Goal: Task Accomplishment & Management: Use online tool/utility

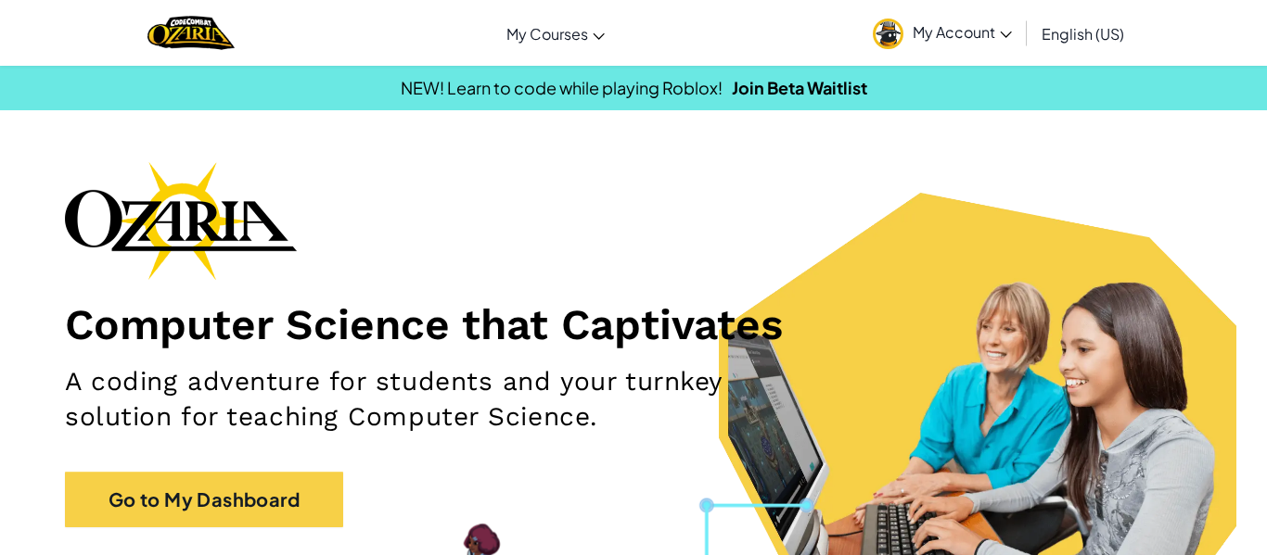
click at [174, 535] on div "Computer Science that Captivates A coding adventure for students and your turnk…" at bounding box center [633, 353] width 1137 height 385
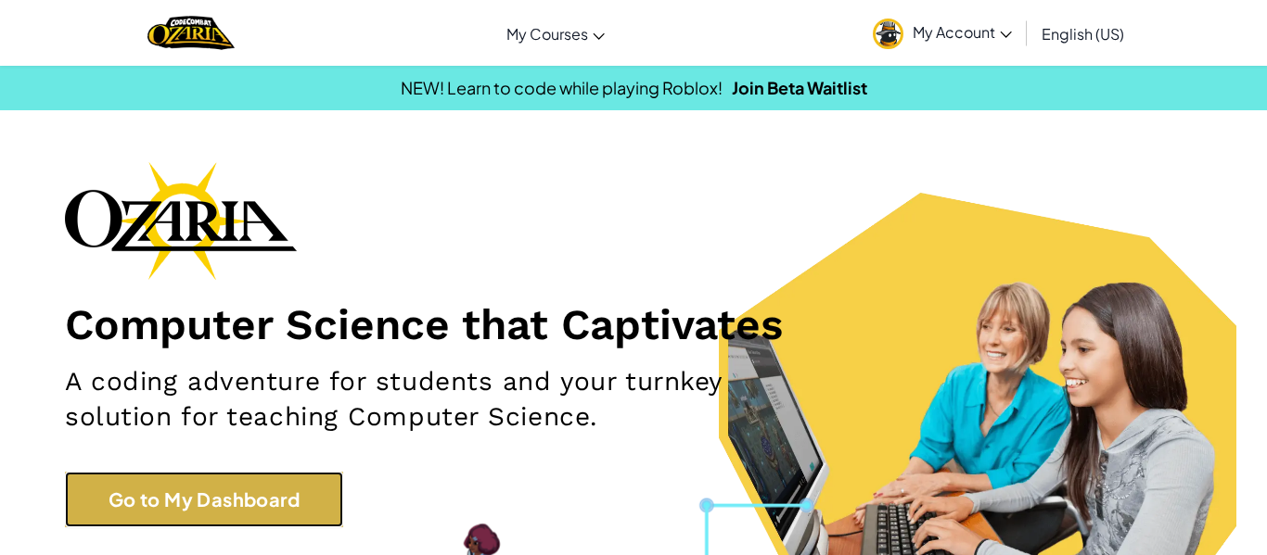
click at [164, 517] on link "Go to My Dashboard" at bounding box center [204, 500] width 278 height 56
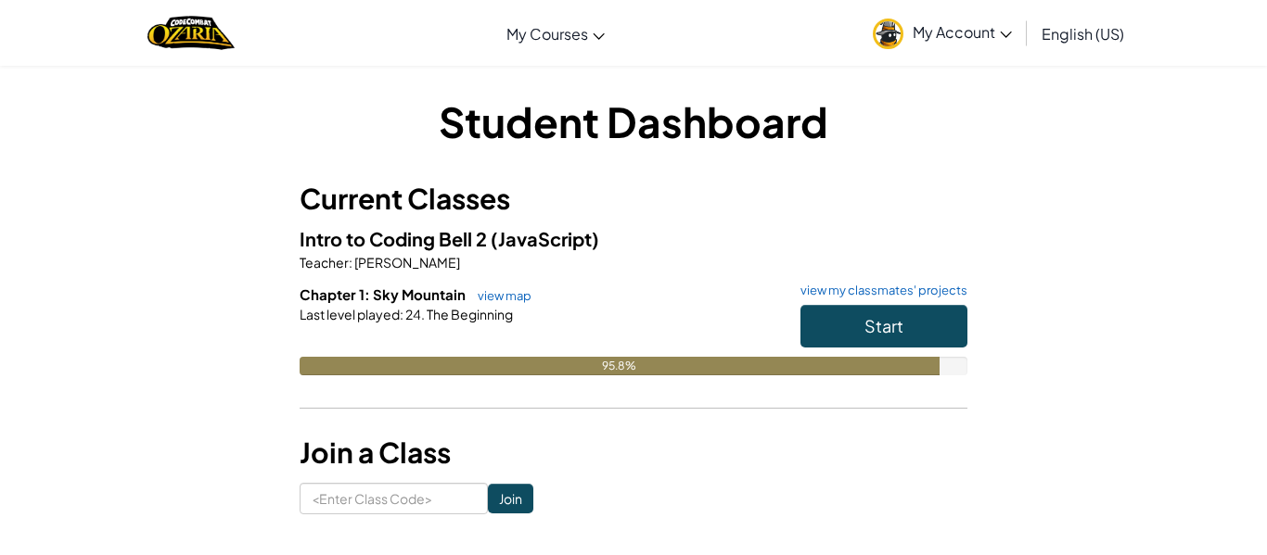
click at [501, 286] on h6 "Chapter 1: Sky Mountain view map view my classmates' projects" at bounding box center [633, 295] width 668 height 20
click at [510, 298] on link "view map" at bounding box center [499, 295] width 63 height 15
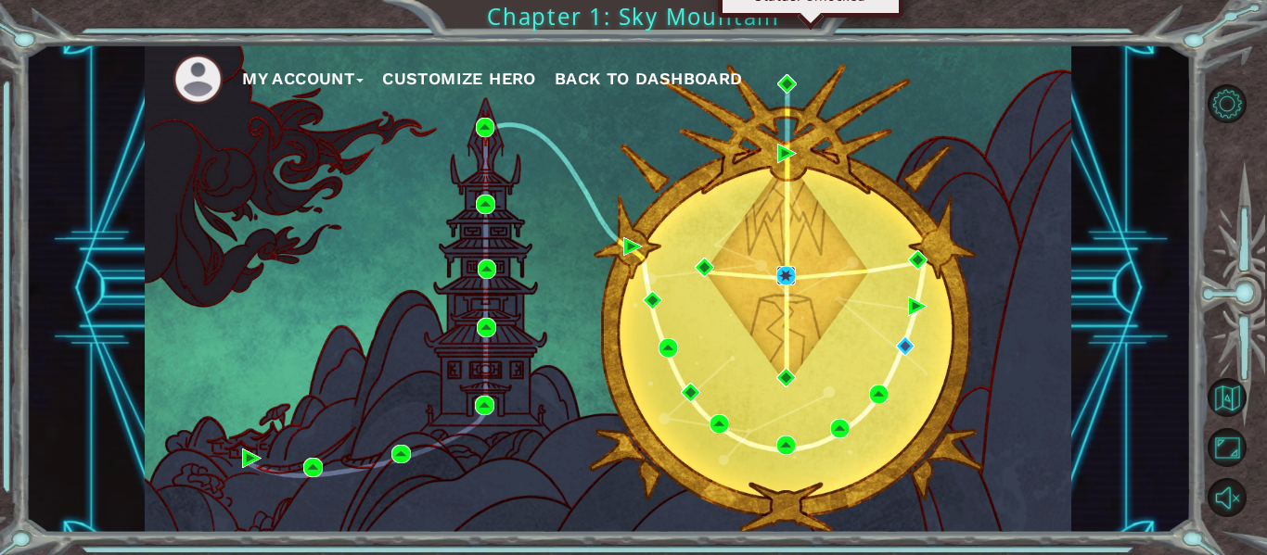
click at [788, 277] on img at bounding box center [785, 275] width 19 height 19
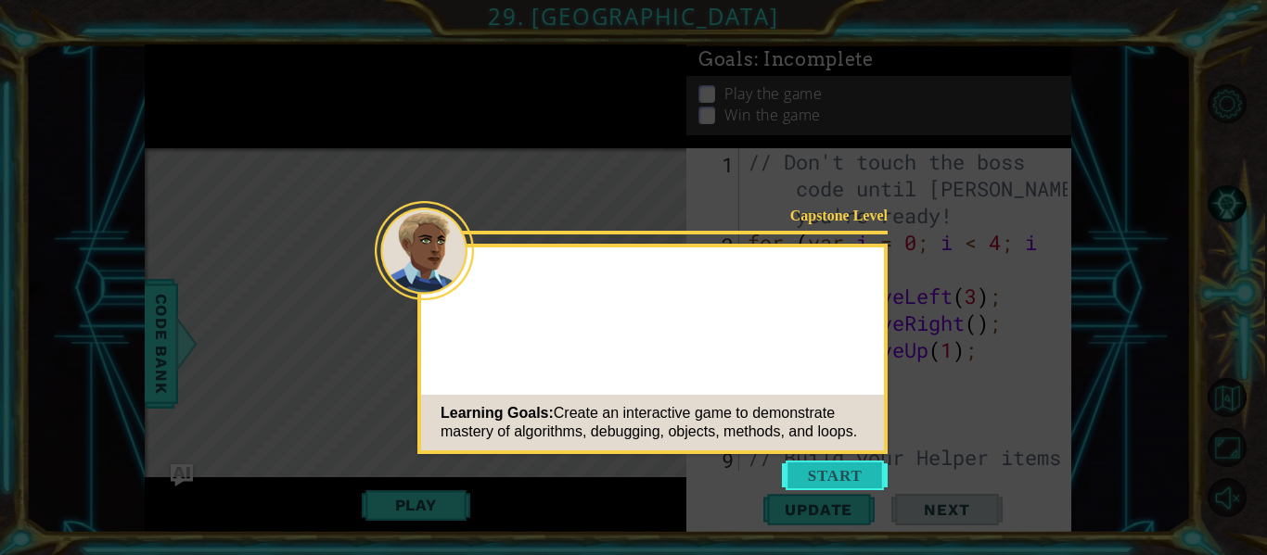
click at [825, 465] on button "Start" at bounding box center [835, 476] width 106 height 30
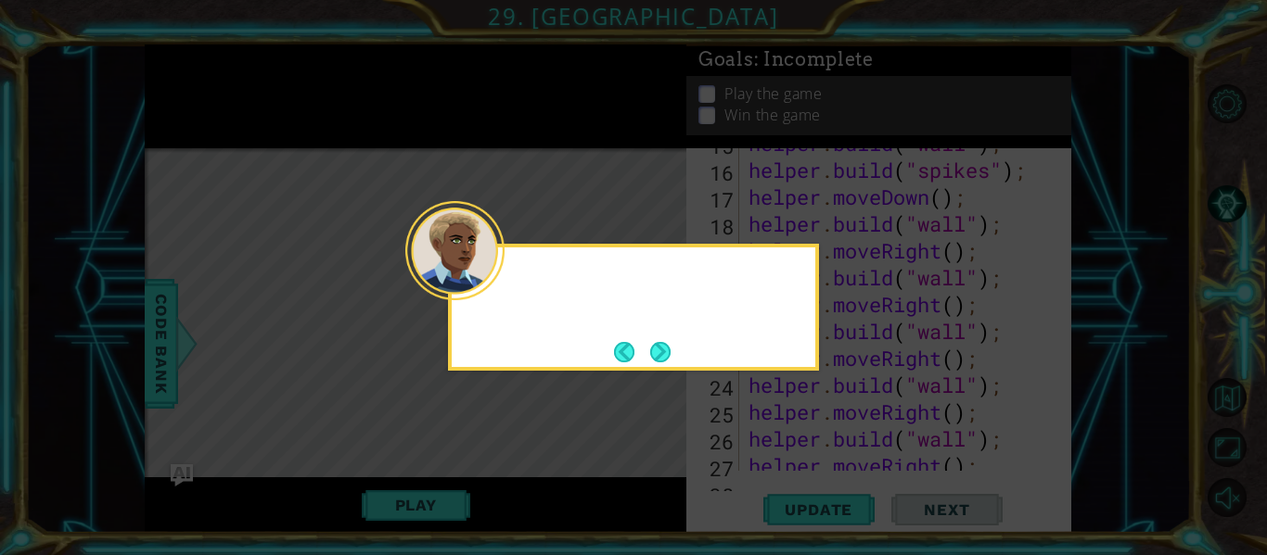
scroll to position [672, 0]
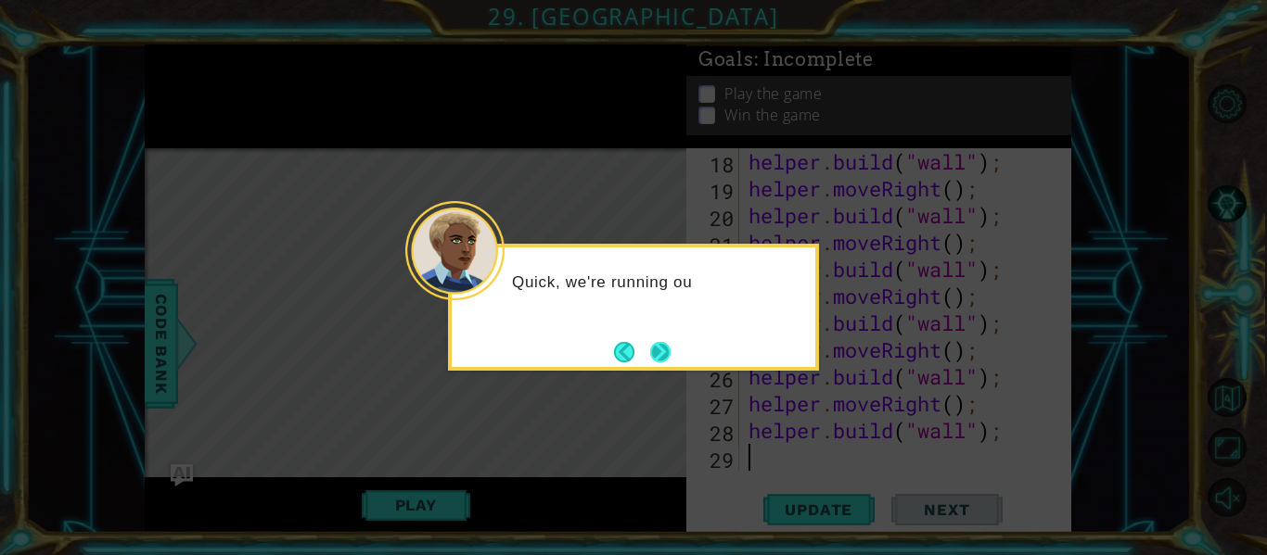
click at [657, 342] on button "Next" at bounding box center [660, 352] width 20 height 20
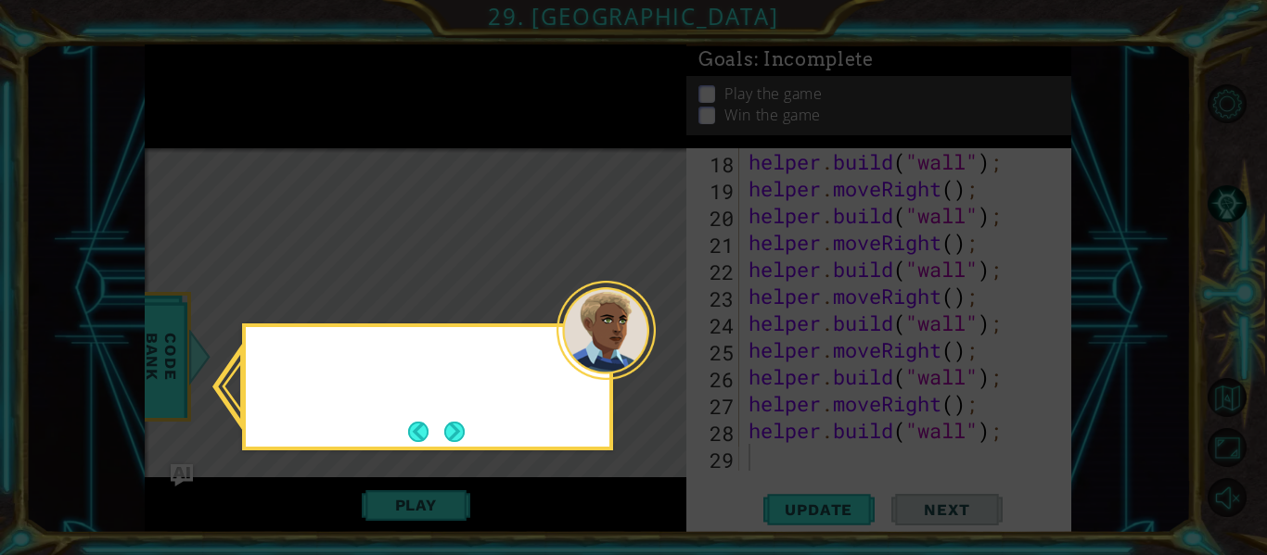
click at [657, 342] on icon at bounding box center [633, 277] width 1267 height 555
click at [460, 442] on button "Next" at bounding box center [454, 432] width 20 height 20
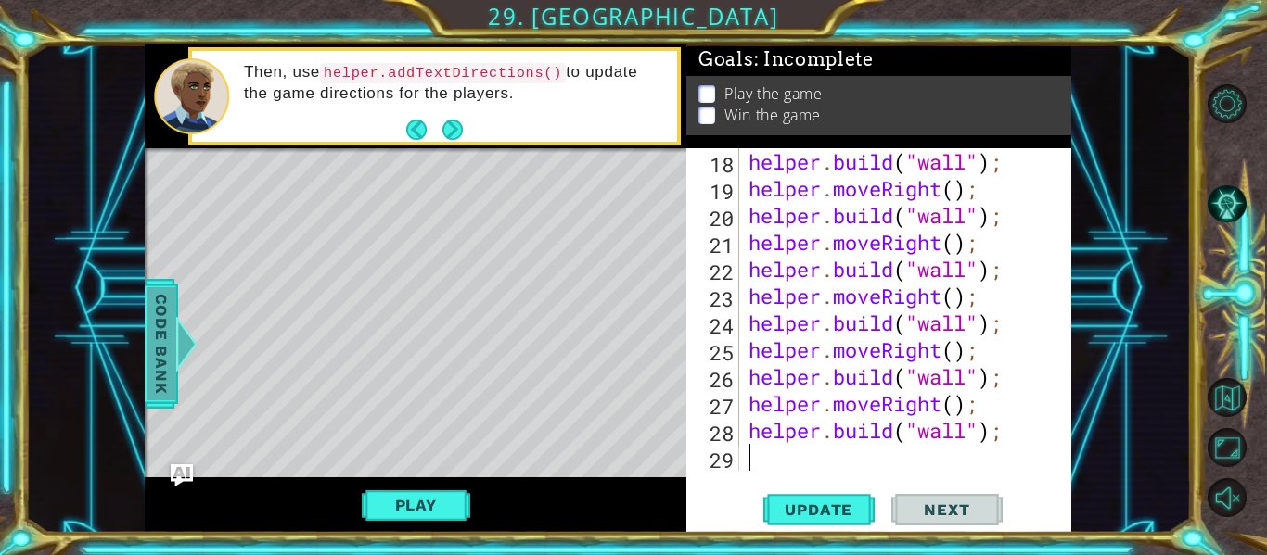
click at [171, 316] on span "Code Bank" at bounding box center [161, 343] width 30 height 113
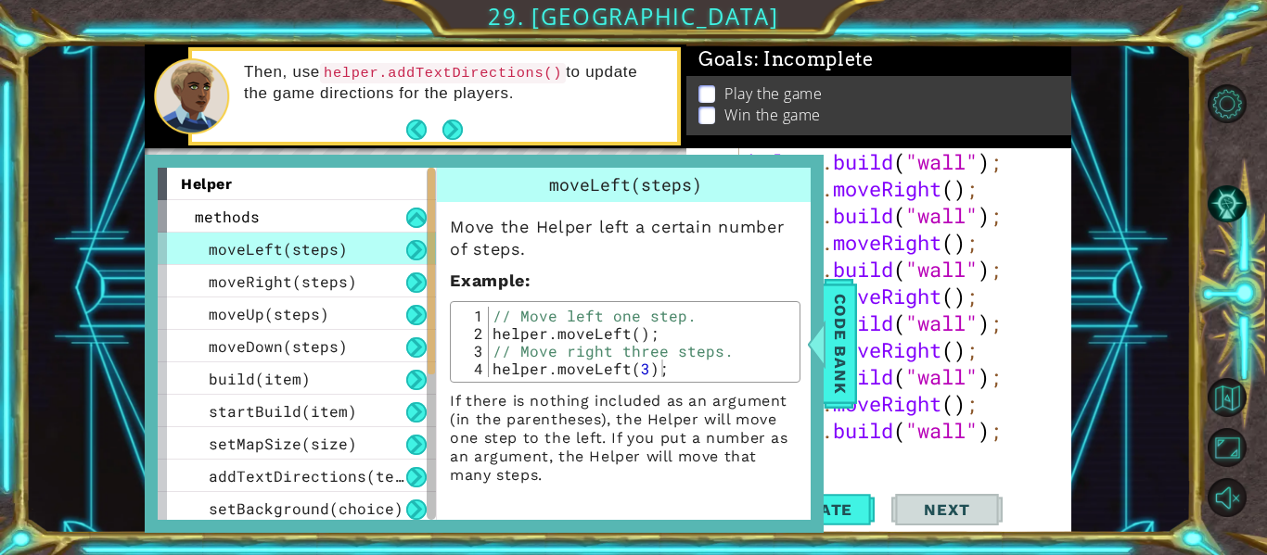
click at [272, 183] on div "helper" at bounding box center [297, 184] width 278 height 32
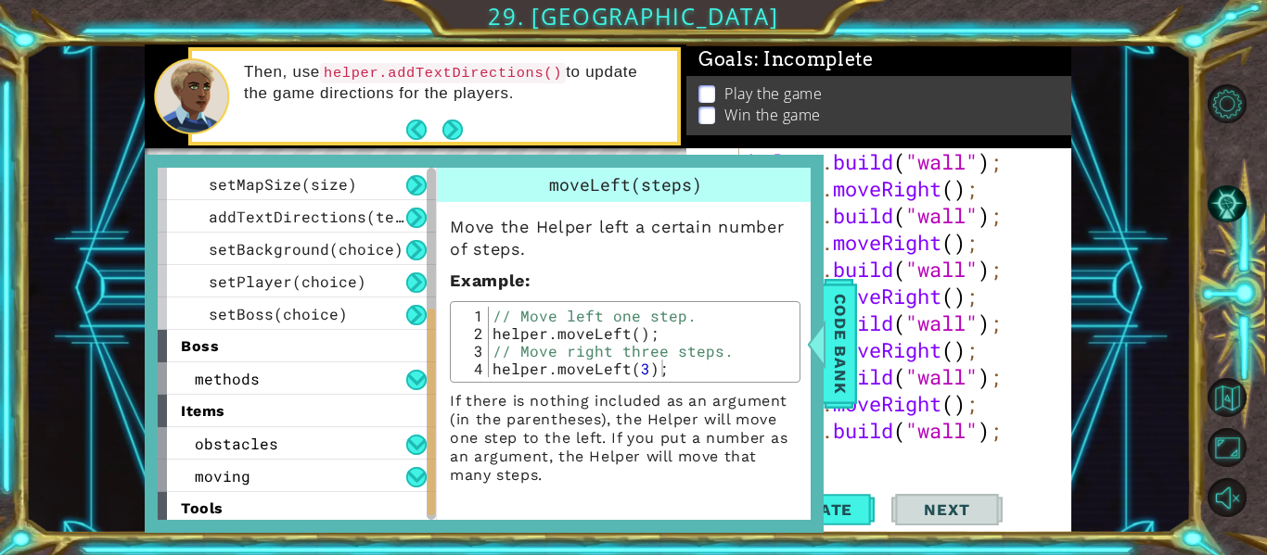
scroll to position [297, 0]
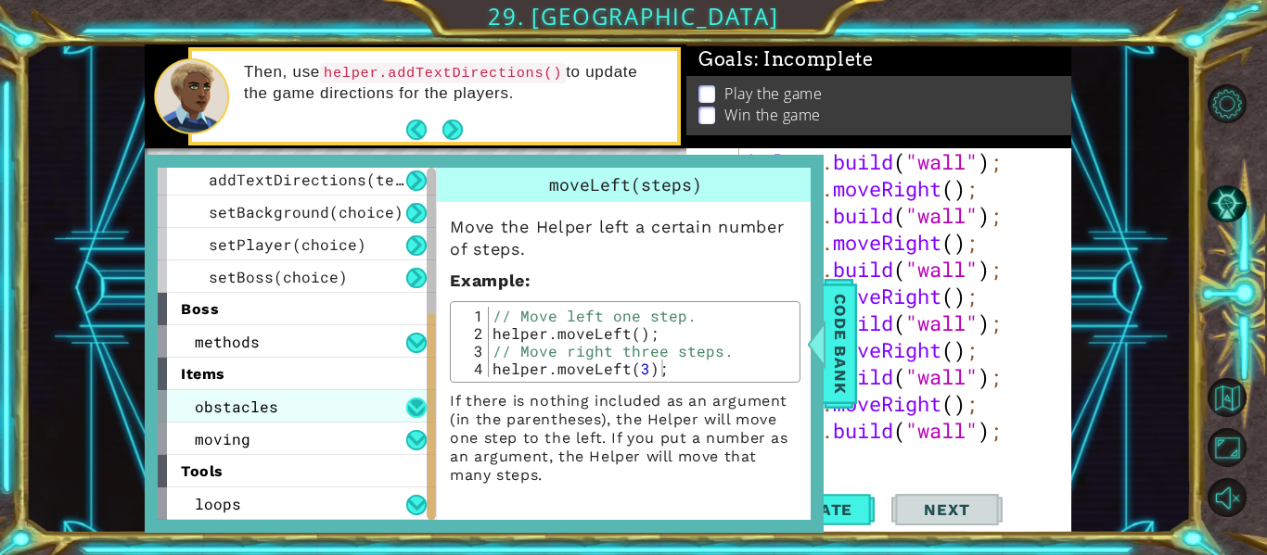
click at [414, 404] on button at bounding box center [416, 408] width 20 height 20
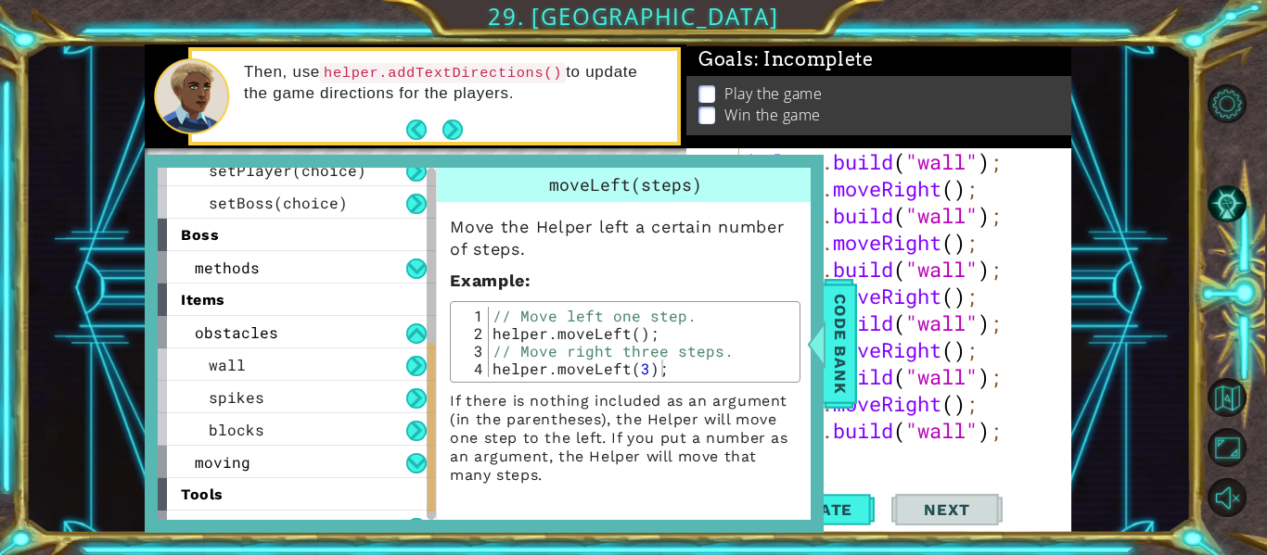
scroll to position [394, 0]
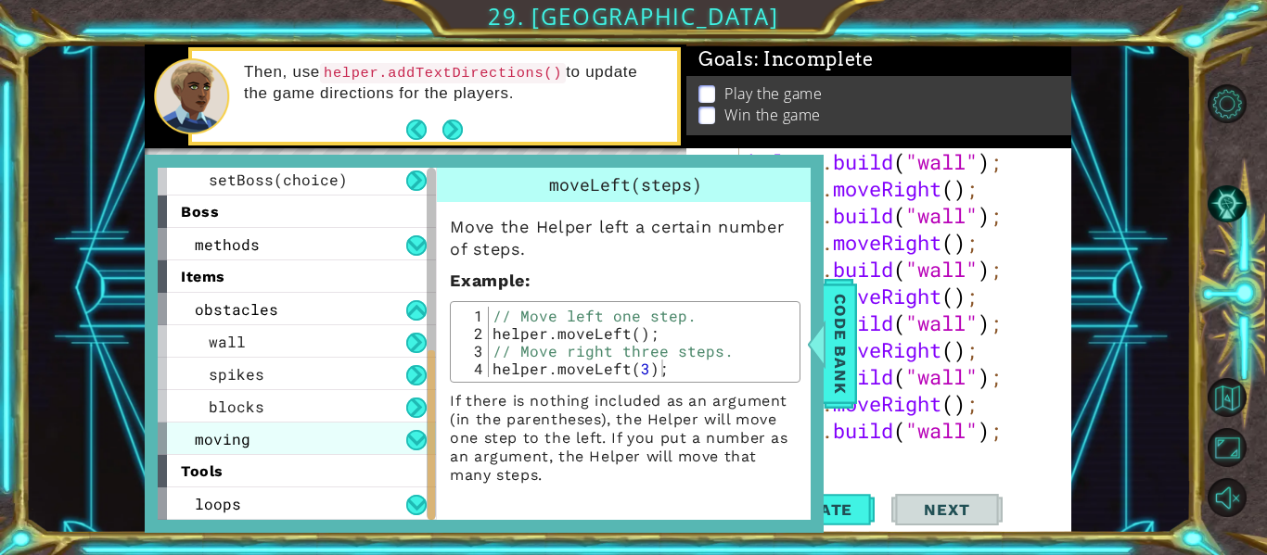
click at [404, 444] on div "moving" at bounding box center [297, 439] width 278 height 32
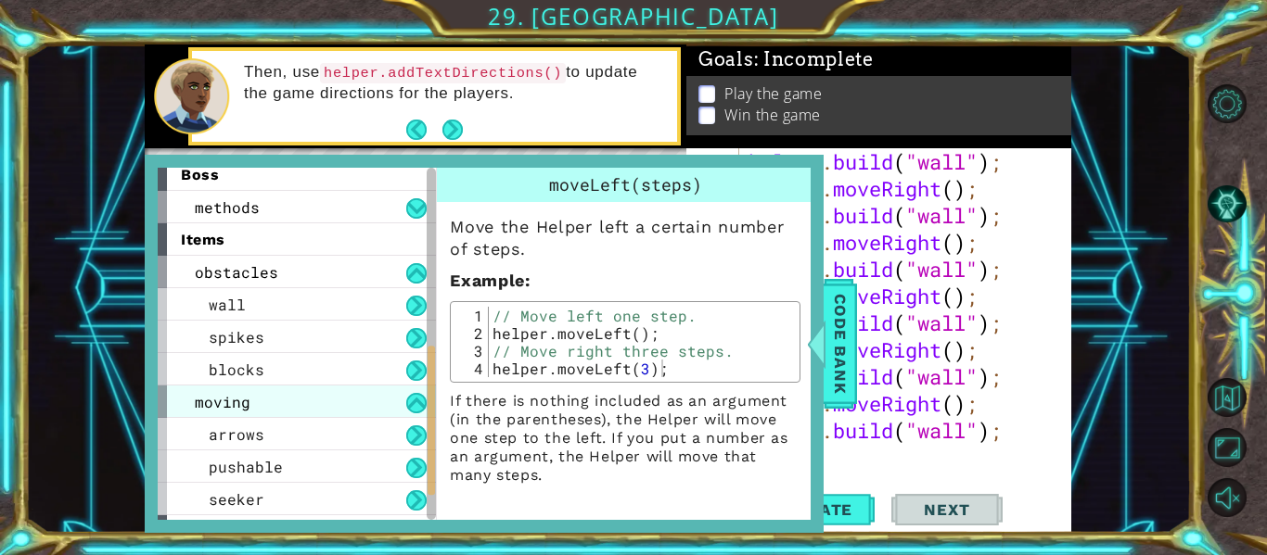
scroll to position [491, 0]
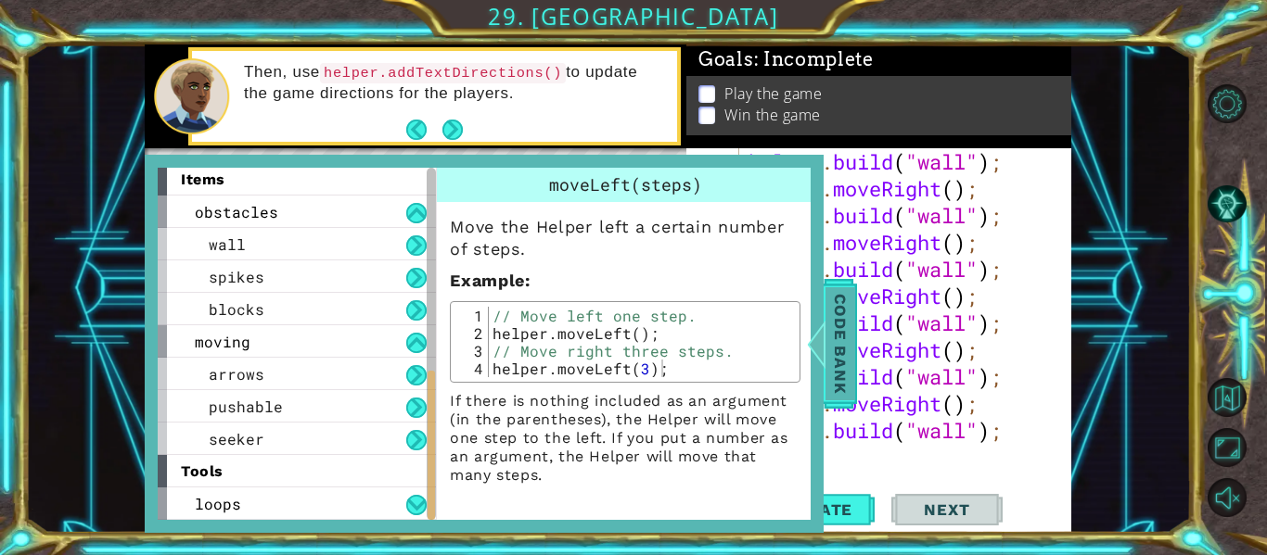
click at [847, 379] on span "Code Bank" at bounding box center [840, 343] width 30 height 113
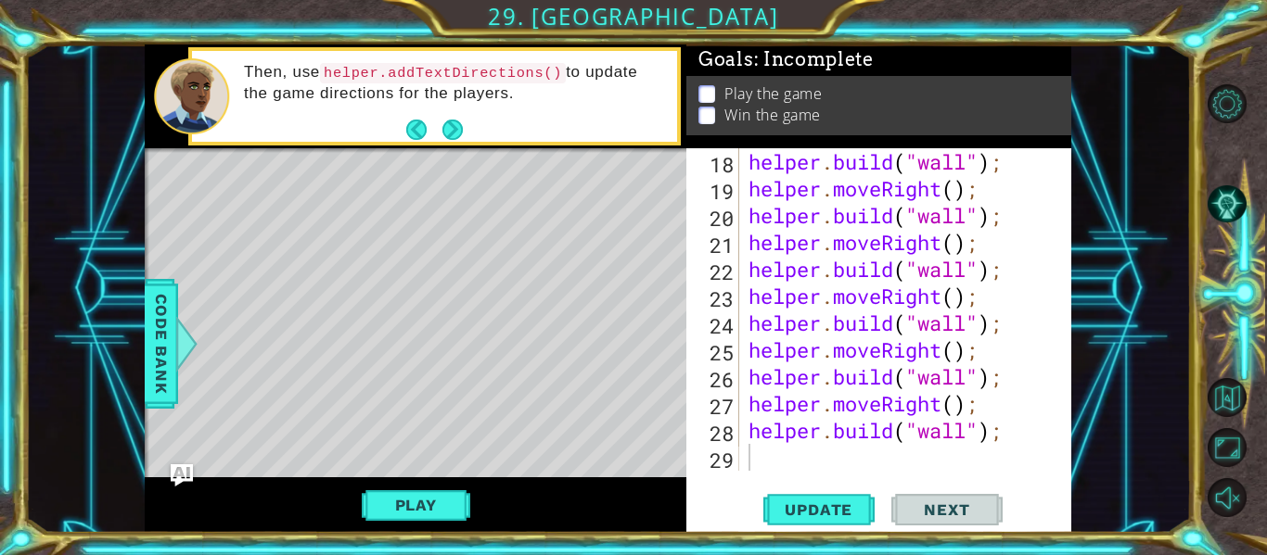
click at [868, 454] on div "helper . build ( "wall" ) ; helper . moveRight ( ) ; helper . build ( "wall" ) …" at bounding box center [911, 336] width 332 height 376
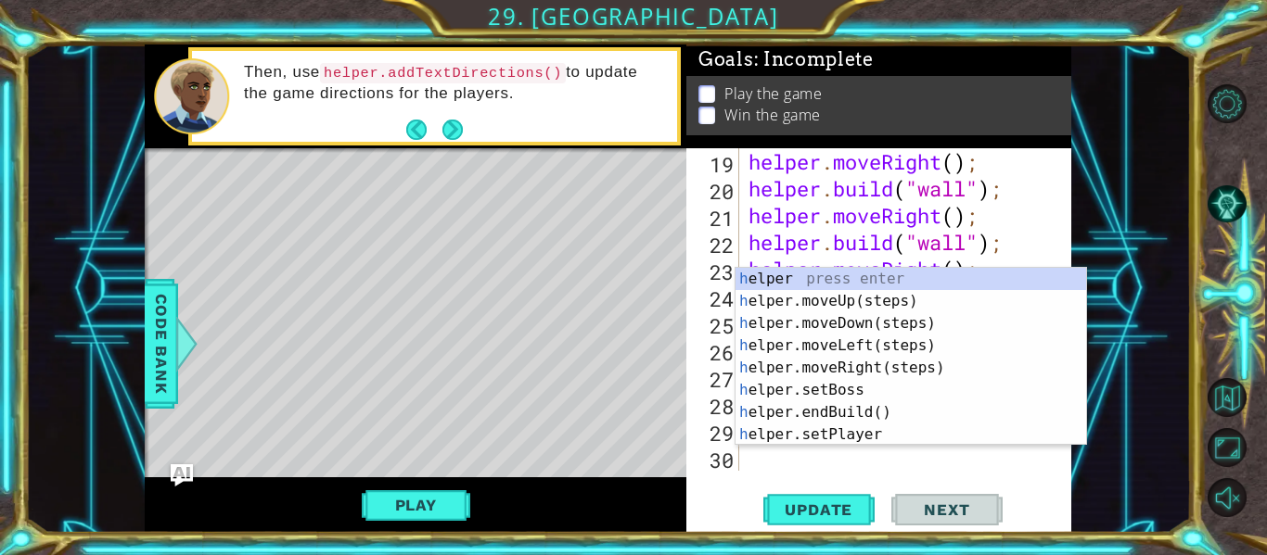
type textarea "help"
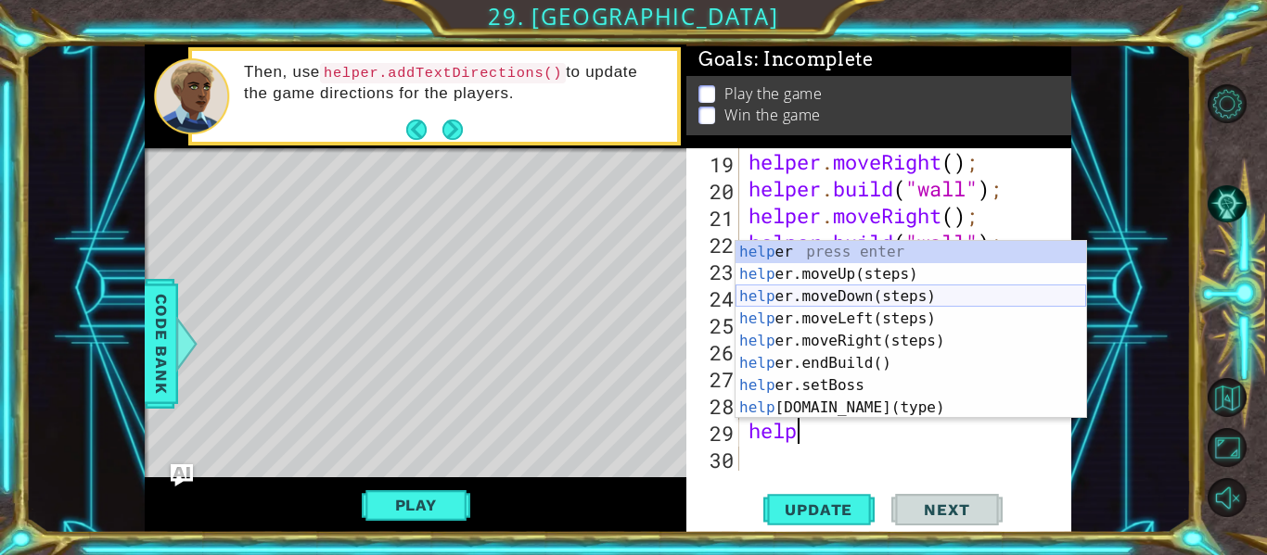
click at [961, 302] on div "help er press enter help er.moveUp(steps) press enter help er.moveDown(steps) p…" at bounding box center [910, 352] width 350 height 223
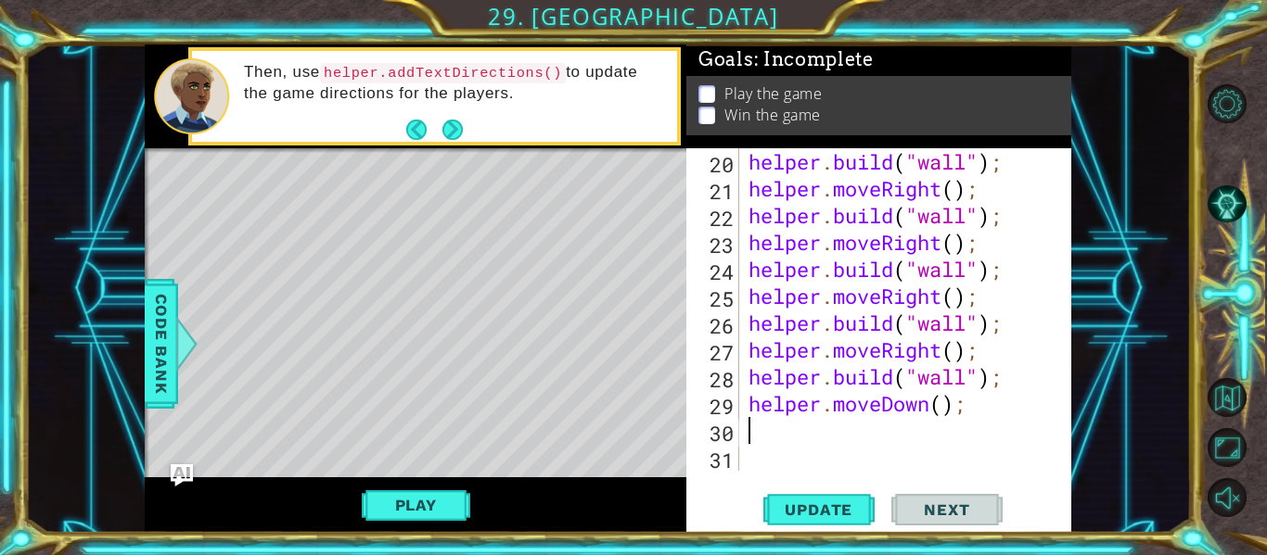
click at [945, 403] on div "helper . build ( "wall" ) ; helper . moveRight ( ) ; helper . build ( "wall" ) …" at bounding box center [911, 336] width 332 height 376
type textarea "helper.moveDown(4);"
click at [844, 503] on span "Update" at bounding box center [818, 510] width 105 height 19
click at [996, 428] on div "helper . build ( "wall" ) ; helper . moveRight ( ) ; helper . build ( "wall" ) …" at bounding box center [911, 336] width 332 height 376
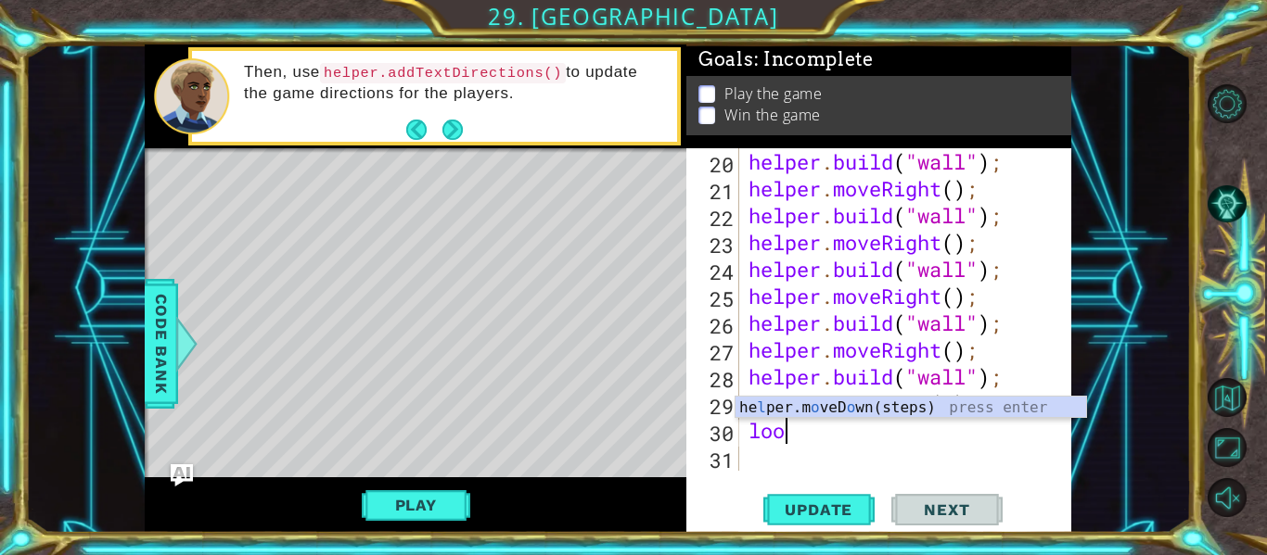
scroll to position [0, 0]
type textarea "l"
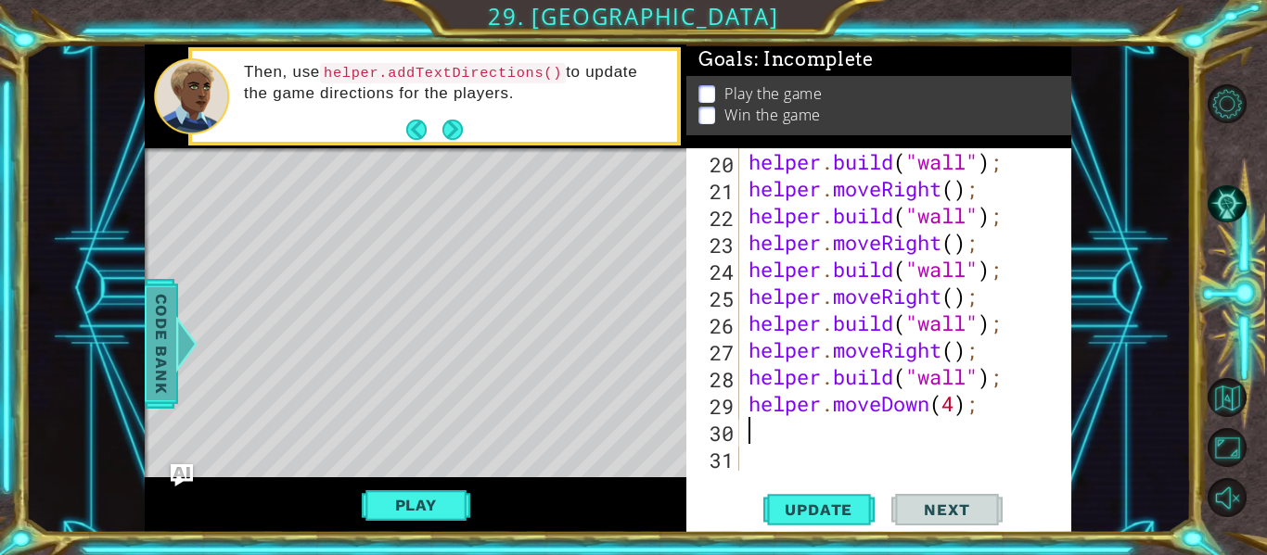
click at [166, 374] on span "Code Bank" at bounding box center [161, 343] width 30 height 113
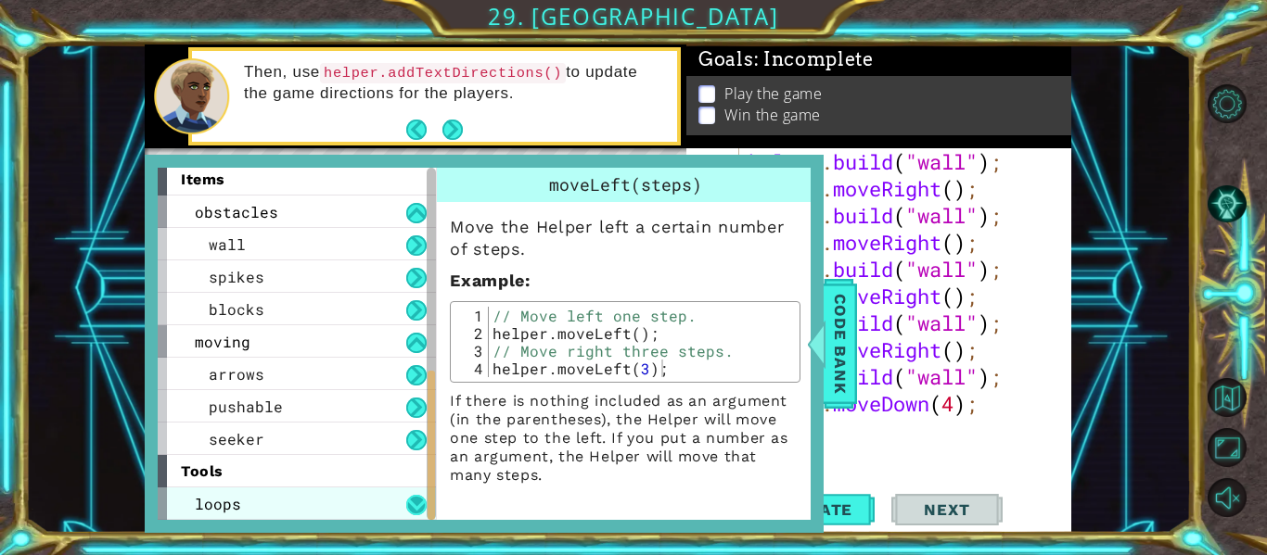
click at [419, 500] on button at bounding box center [416, 505] width 20 height 20
click at [383, 500] on div "loops" at bounding box center [297, 504] width 278 height 32
click at [358, 501] on div "loops" at bounding box center [297, 504] width 278 height 32
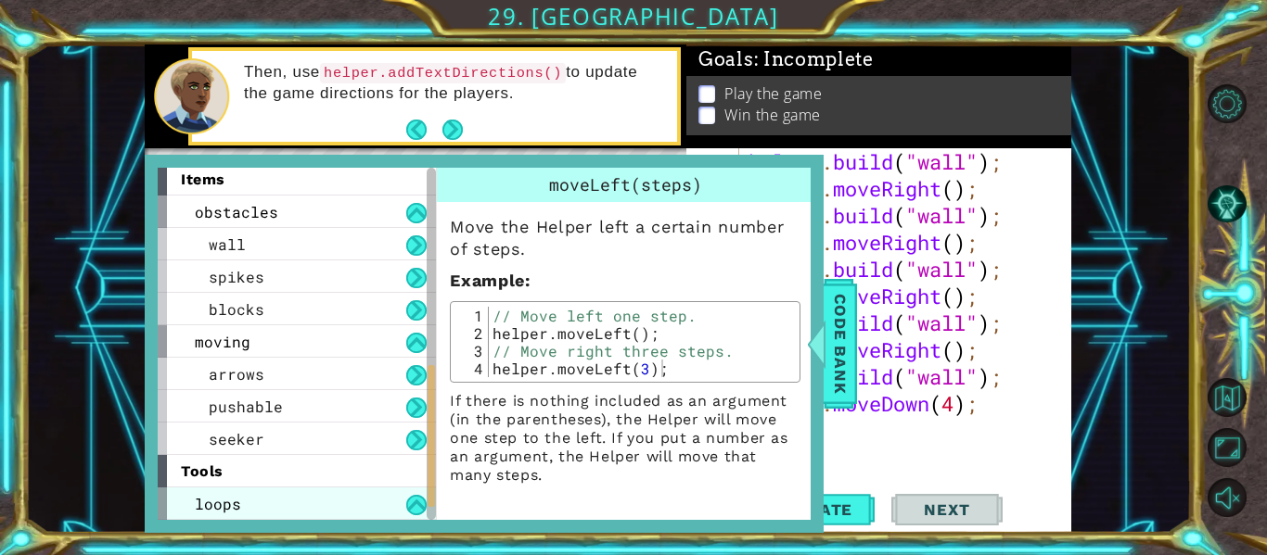
click at [358, 501] on div "loops" at bounding box center [297, 504] width 278 height 32
click at [267, 509] on div "loops" at bounding box center [297, 504] width 278 height 32
click at [298, 505] on div "loops" at bounding box center [297, 504] width 278 height 32
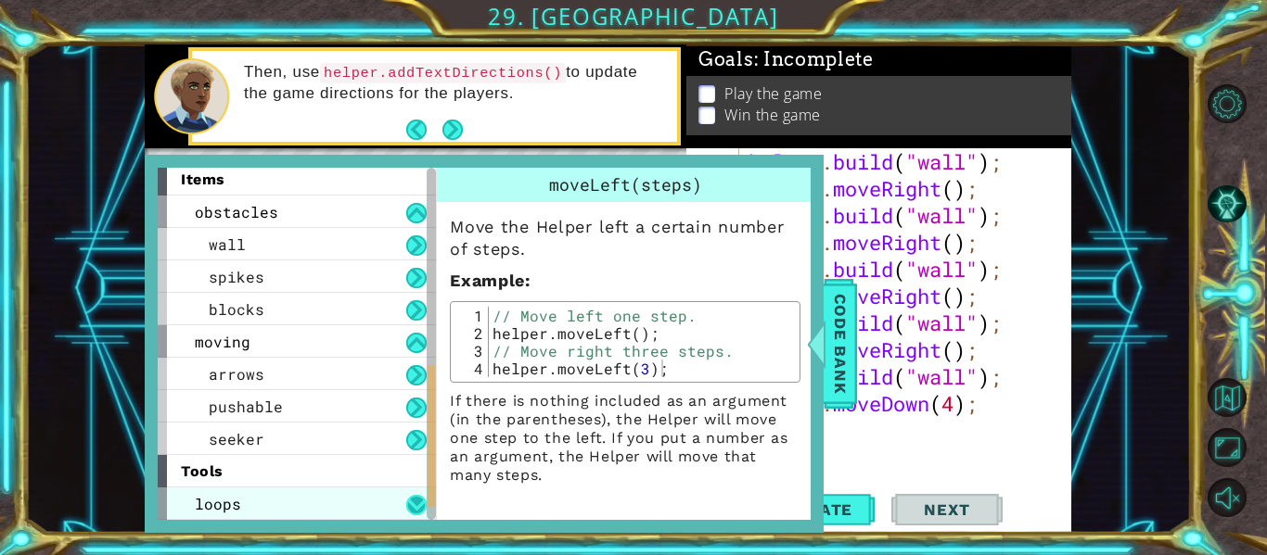
click at [414, 505] on button at bounding box center [416, 505] width 20 height 20
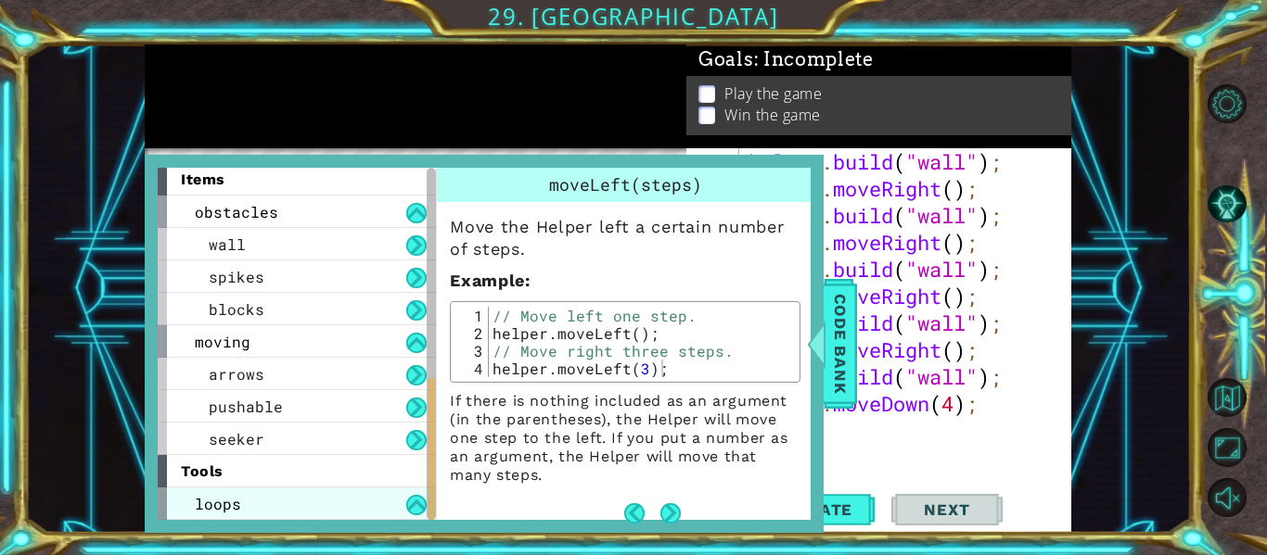
scroll to position [524, 0]
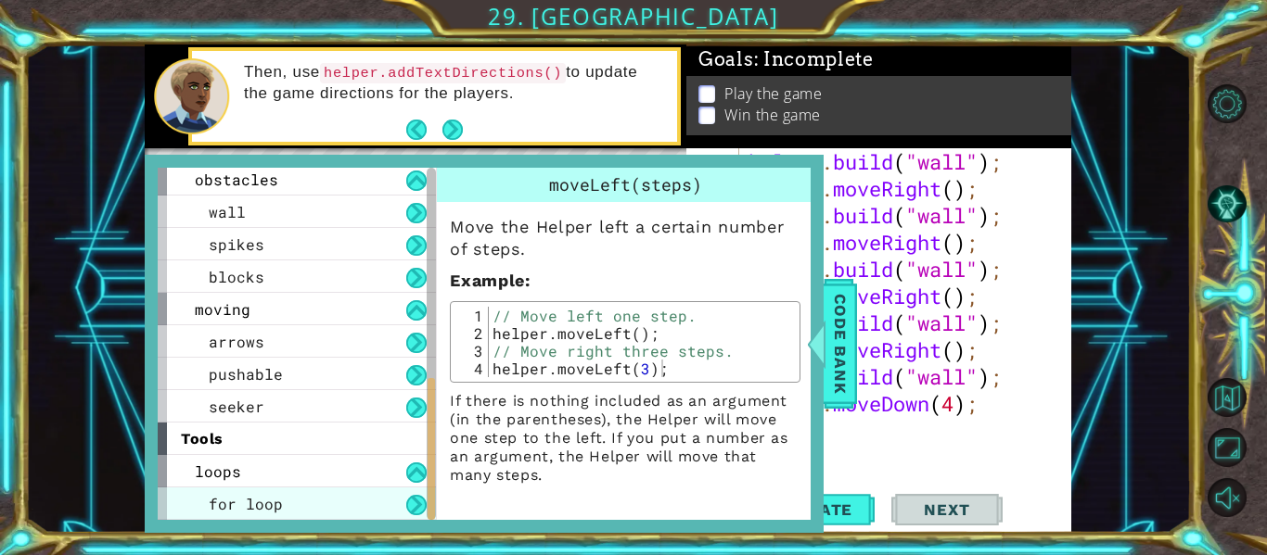
click at [338, 493] on div "for loop" at bounding box center [297, 504] width 278 height 32
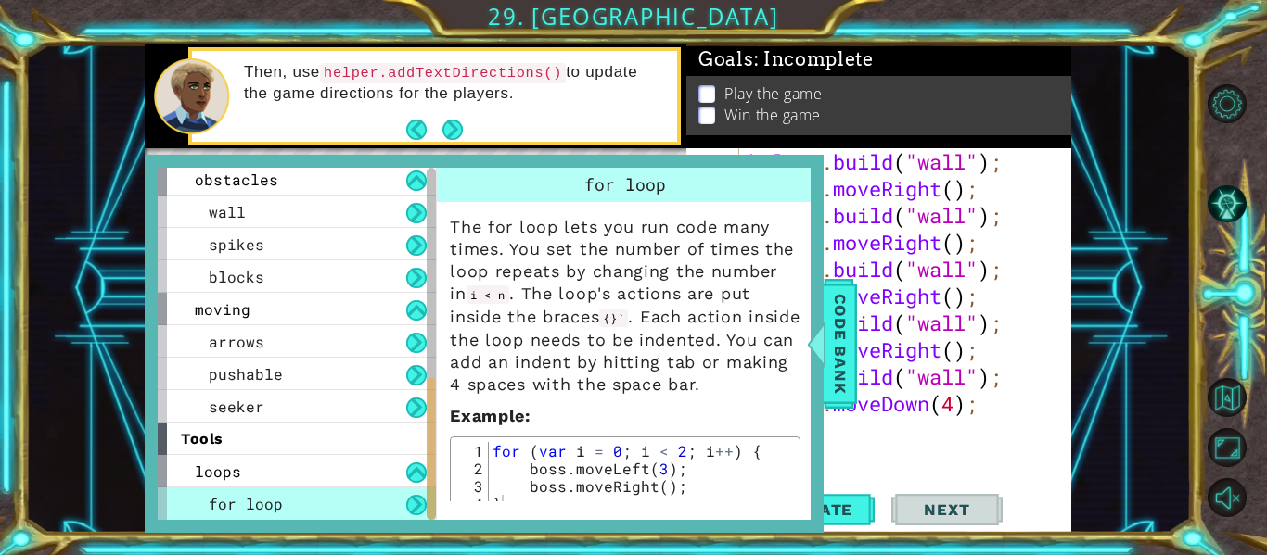
click at [346, 494] on div "for loop" at bounding box center [297, 504] width 278 height 32
click at [851, 440] on div "helper . build ( "wall" ) ; helper . moveRight ( ) ; helper . build ( "wall" ) …" at bounding box center [911, 336] width 332 height 376
click at [846, 433] on div "helper . build ( "wall" ) ; helper . moveRight ( ) ; helper . build ( "wall" ) …" at bounding box center [911, 336] width 332 height 376
click at [830, 381] on span "Code Bank" at bounding box center [840, 343] width 30 height 113
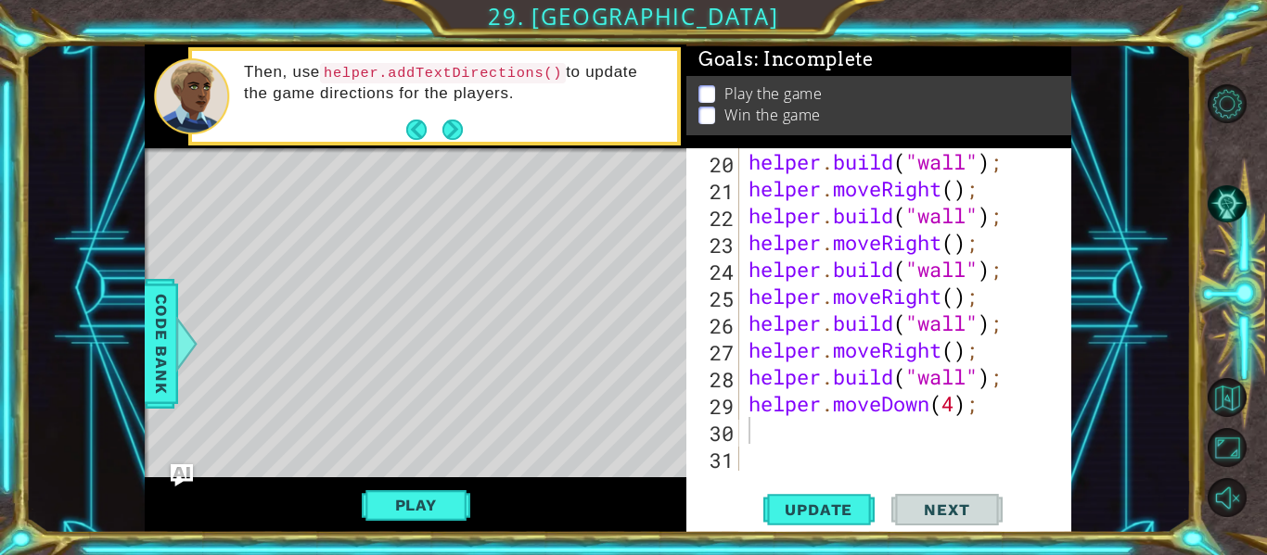
click at [792, 450] on div "helper . build ( "wall" ) ; helper . moveRight ( ) ; helper . build ( "wall" ) …" at bounding box center [911, 336] width 332 height 376
type textarea "f"
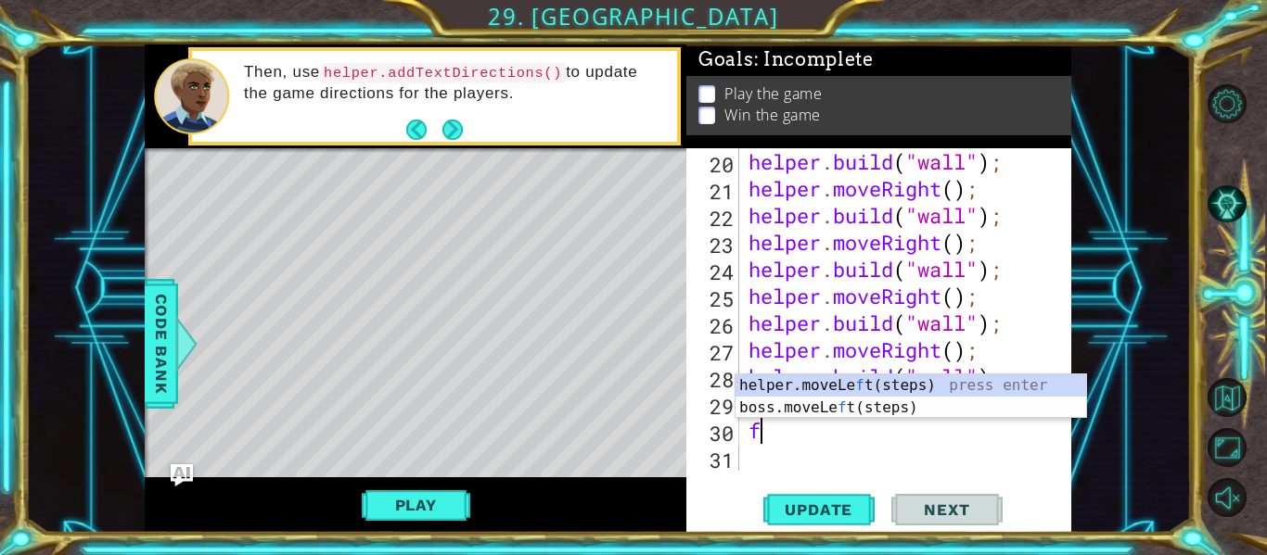
scroll to position [0, 1]
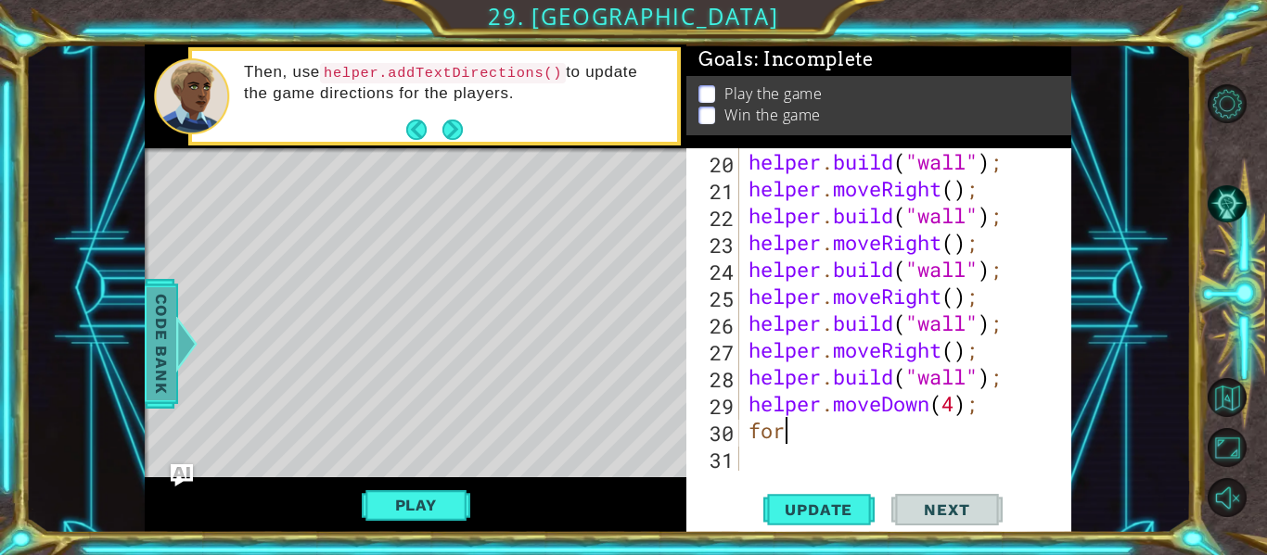
type textarea "for"
click at [156, 337] on span "Code Bank" at bounding box center [161, 343] width 30 height 113
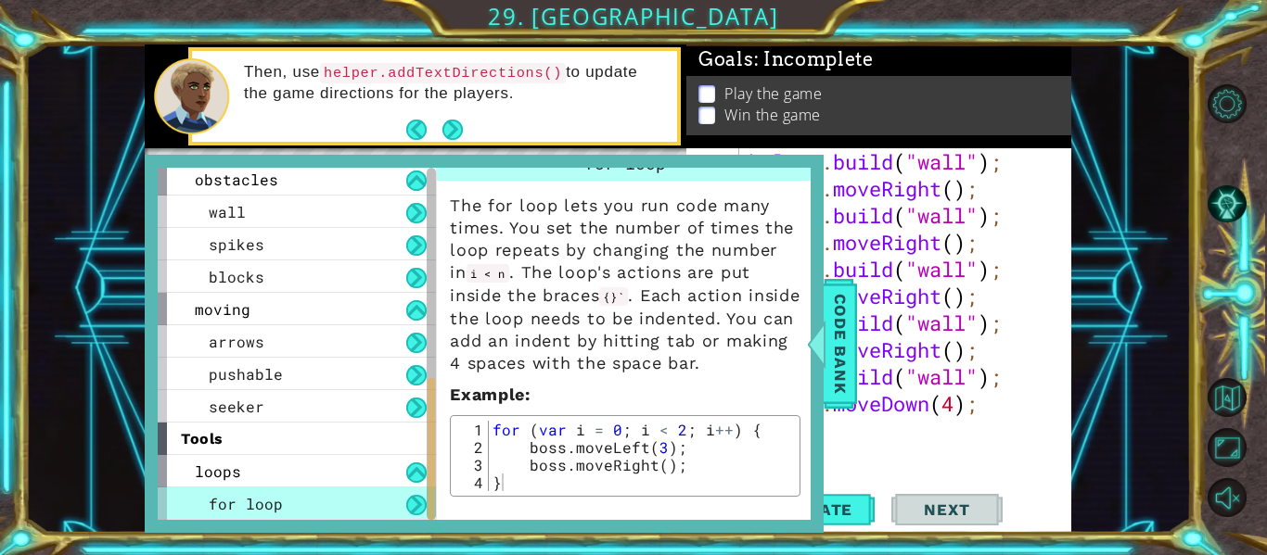
scroll to position [26, 0]
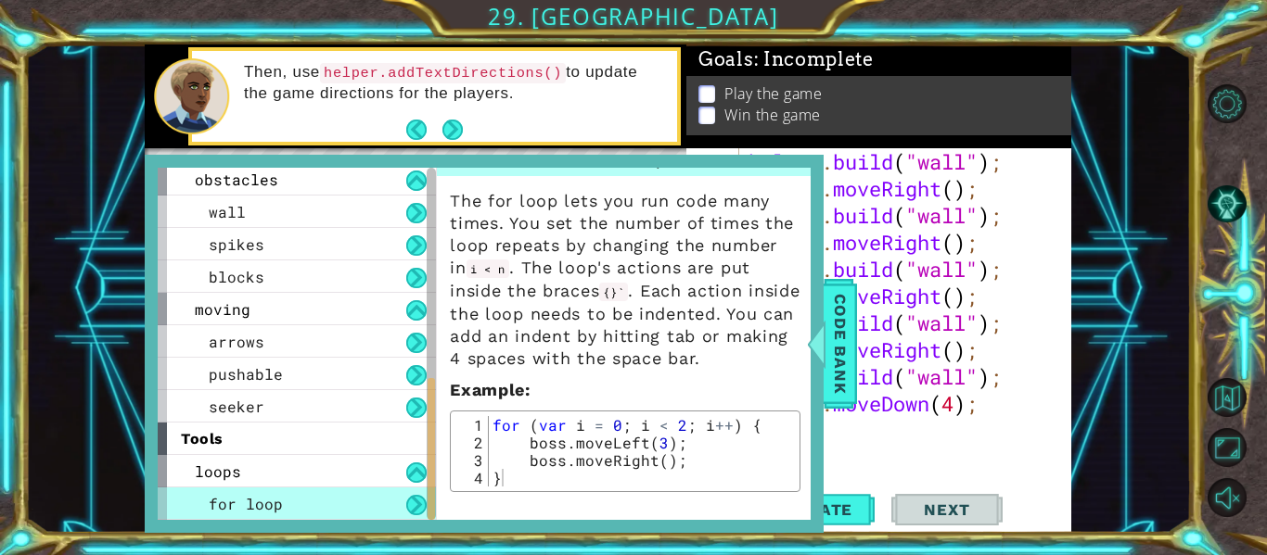
click at [885, 491] on div "Update Next" at bounding box center [882, 510] width 385 height 38
click at [884, 454] on div "helper . build ( "wall" ) ; helper . moveRight ( ) ; helper . build ( "wall" ) …" at bounding box center [911, 336] width 332 height 376
click at [873, 449] on div "helper . build ( "wall" ) ; helper . moveRight ( ) ; helper . build ( "wall" ) …" at bounding box center [911, 336] width 332 height 376
click at [831, 363] on span "Code Bank" at bounding box center [840, 343] width 30 height 113
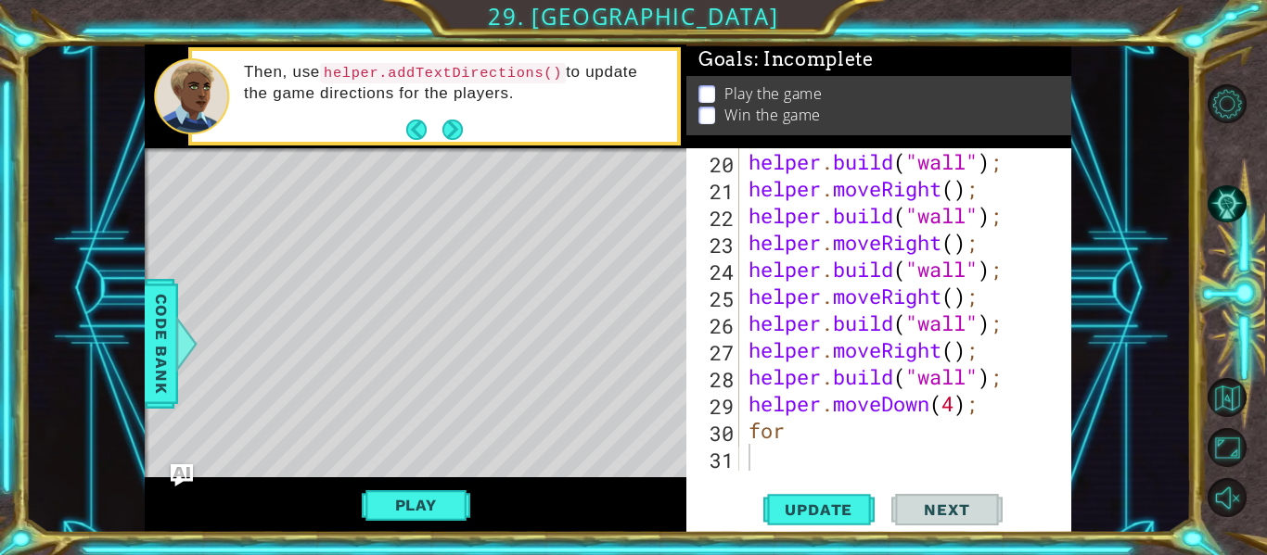
click at [783, 429] on div "helper . build ( "wall" ) ; helper . moveRight ( ) ; helper . build ( "wall" ) …" at bounding box center [911, 336] width 332 height 376
click at [188, 351] on div at bounding box center [186, 344] width 23 height 56
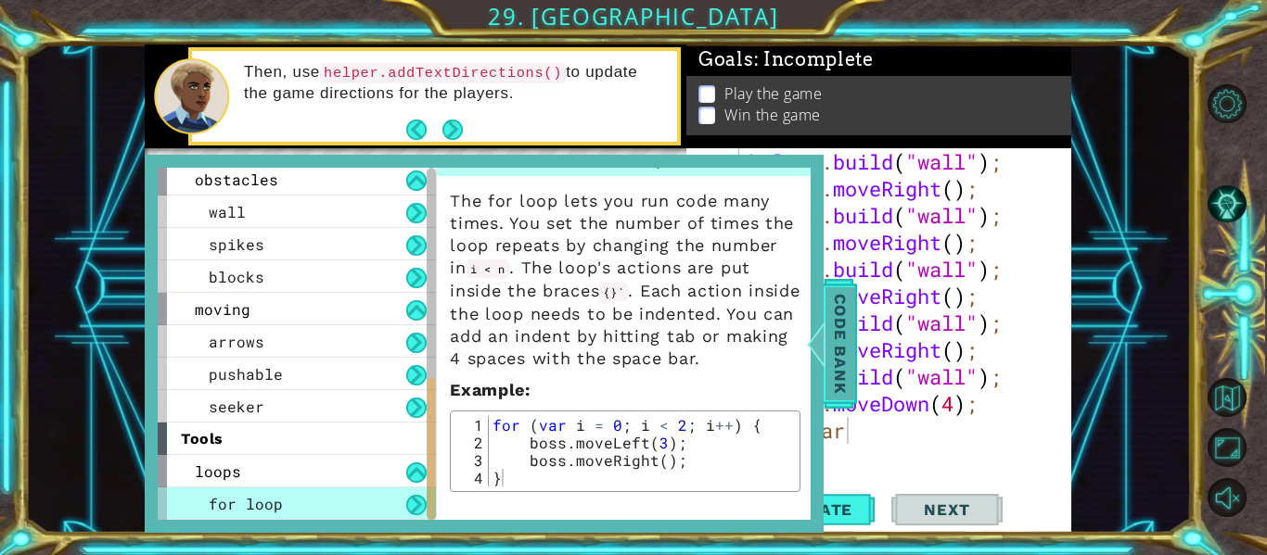
click at [832, 381] on span "Code Bank" at bounding box center [840, 343] width 30 height 113
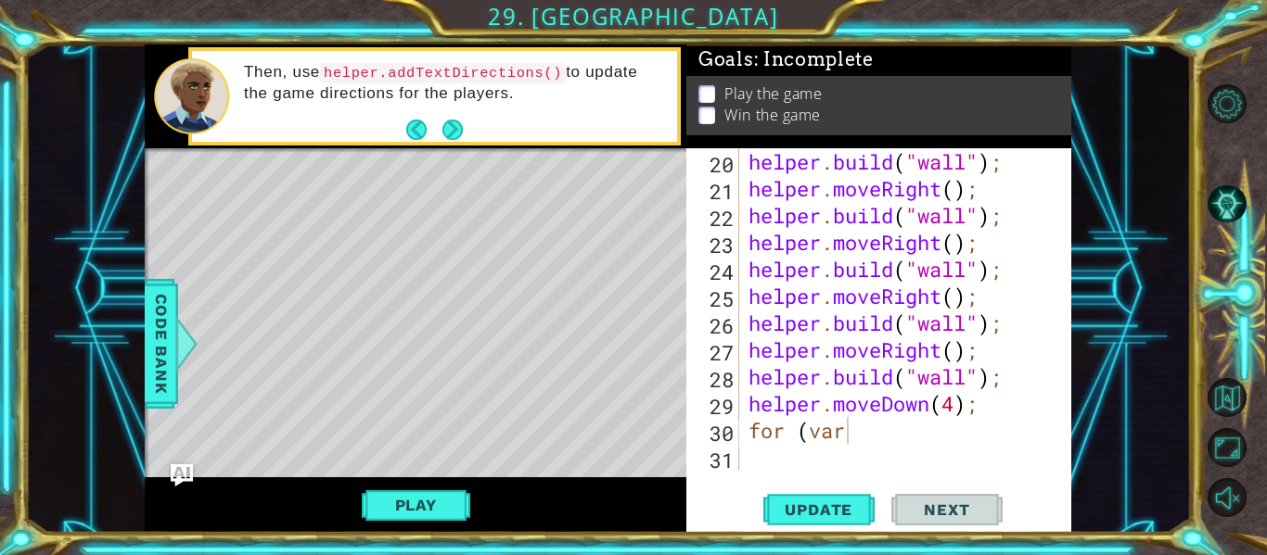
click at [878, 434] on div "helper . build ( "wall" ) ; helper . moveRight ( ) ; helper . build ( "wall" ) …" at bounding box center [911, 336] width 332 height 376
click at [165, 376] on span "Code Bank" at bounding box center [161, 343] width 30 height 113
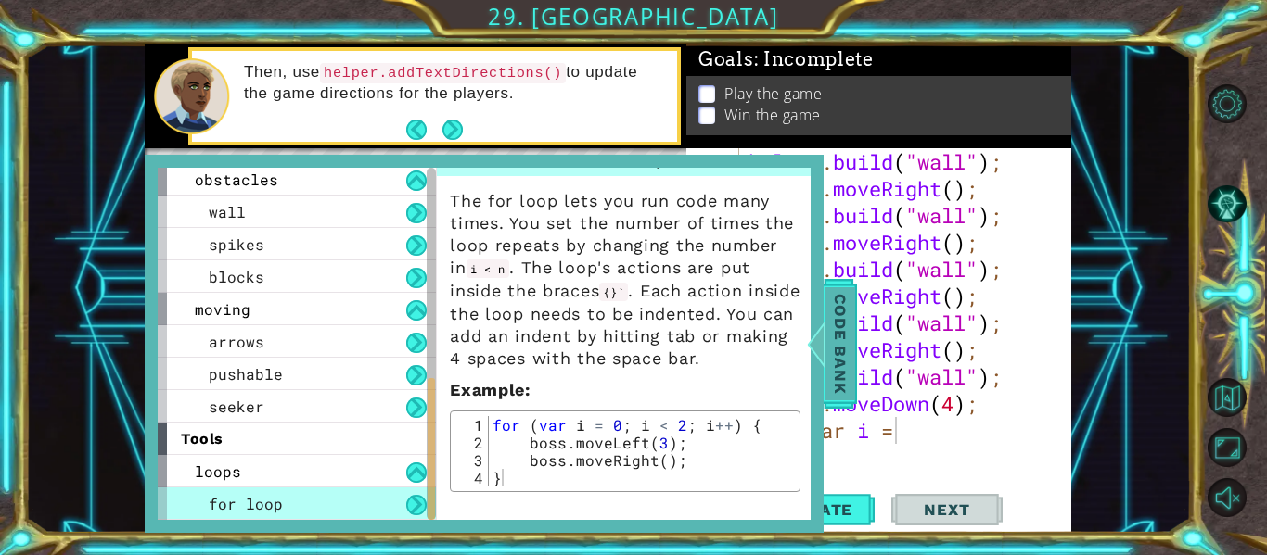
click at [836, 370] on span "Code Bank" at bounding box center [840, 343] width 30 height 113
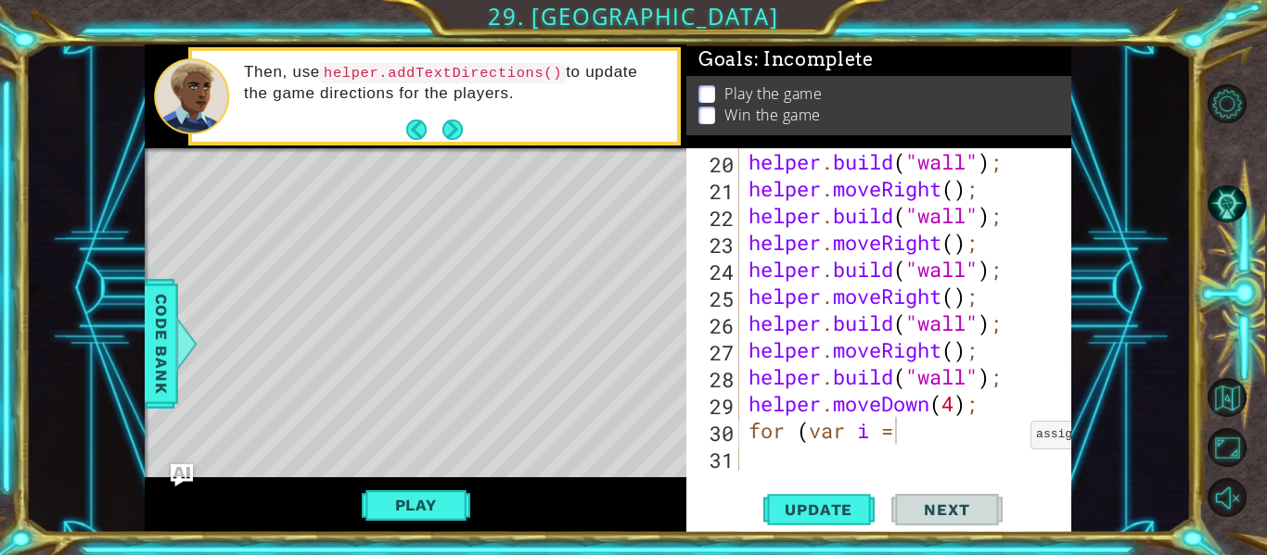
click at [1014, 439] on div "helper . build ( "wall" ) ; helper . moveRight ( ) ; helper . build ( "wall" ) …" at bounding box center [911, 336] width 332 height 376
click at [152, 398] on span "Code Bank" at bounding box center [161, 343] width 30 height 113
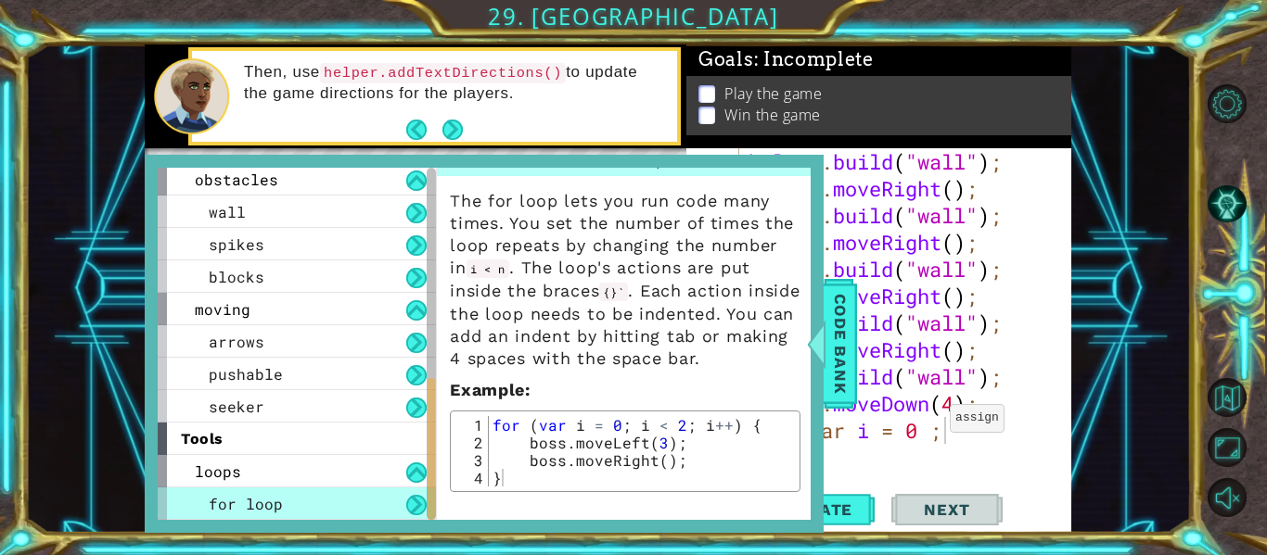
click at [934, 423] on div "helper . build ( "wall" ) ; helper . moveRight ( ) ; helper . build ( "wall" ) …" at bounding box center [911, 336] width 332 height 376
click at [1028, 428] on div "helper . build ( "wall" ) ; helper . moveRight ( ) ; helper . build ( "wall" ) …" at bounding box center [911, 336] width 332 height 376
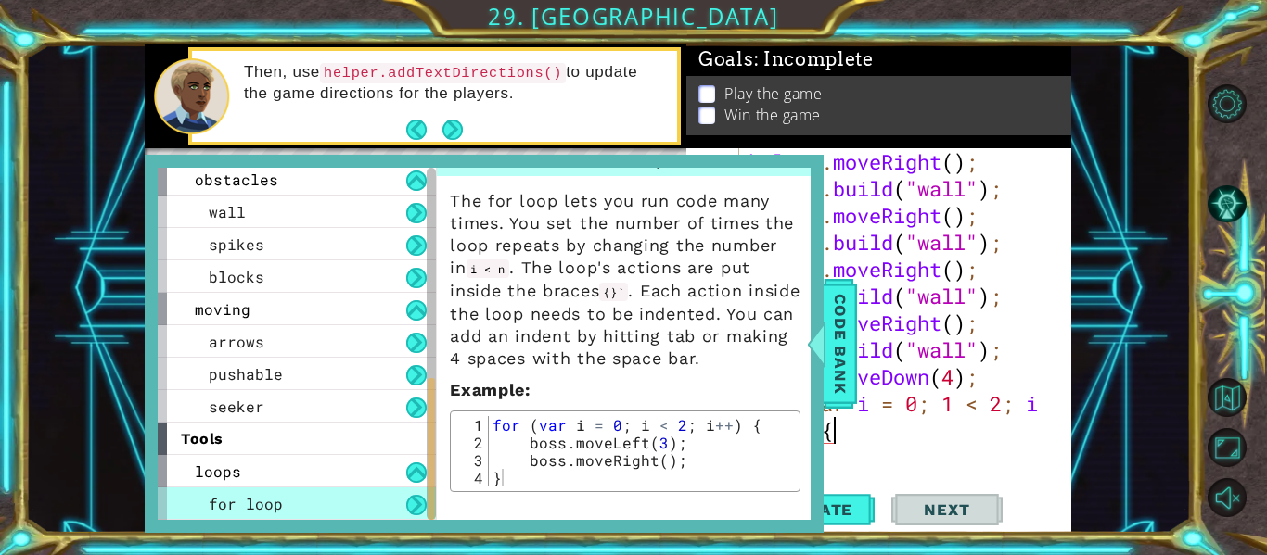
scroll to position [753, 0]
type textarea "for (var i = 0; 1 < 2; i++{"
click at [951, 478] on div "for (var i = 0; 1 < 2; i++{ 21 22 23 24 25 26 27 28 29 30 31 helper . moveRight…" at bounding box center [878, 340] width 385 height 385
click at [834, 342] on span "Code Bank" at bounding box center [840, 343] width 30 height 113
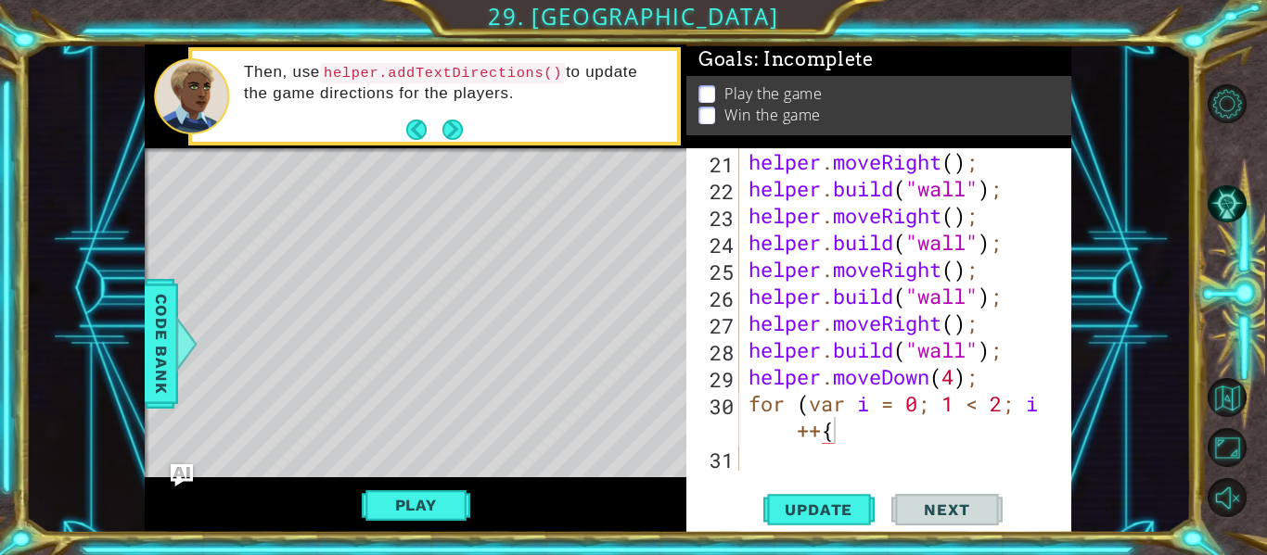
click at [896, 459] on div "helper . moveRight ( ) ; helper . build ( "wall" ) ; helper . moveRight ( ) ; h…" at bounding box center [911, 336] width 332 height 376
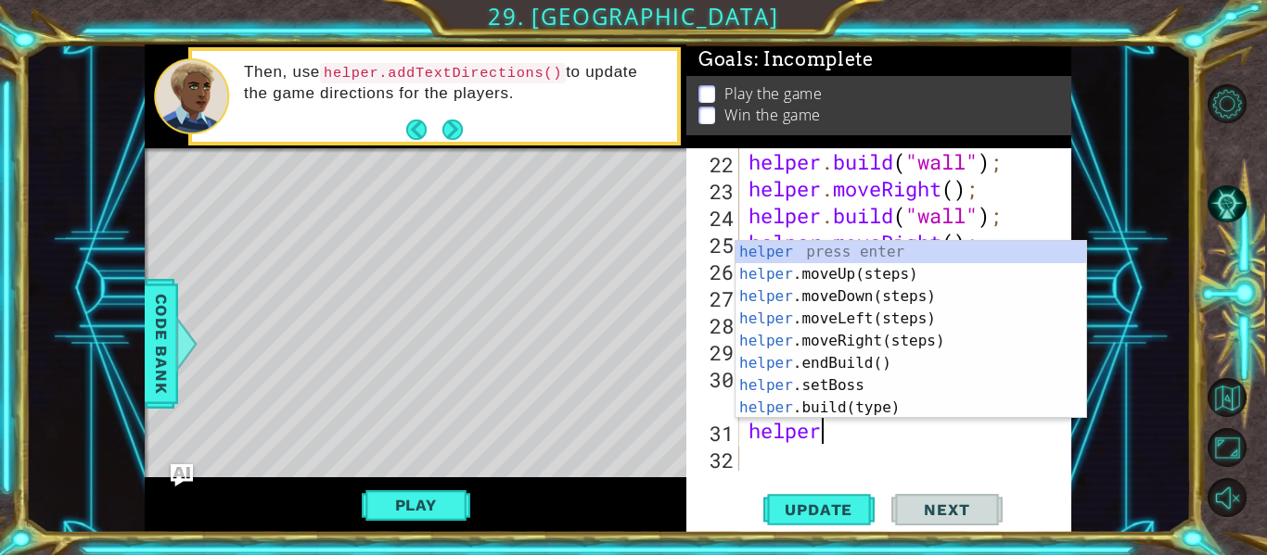
scroll to position [0, 3]
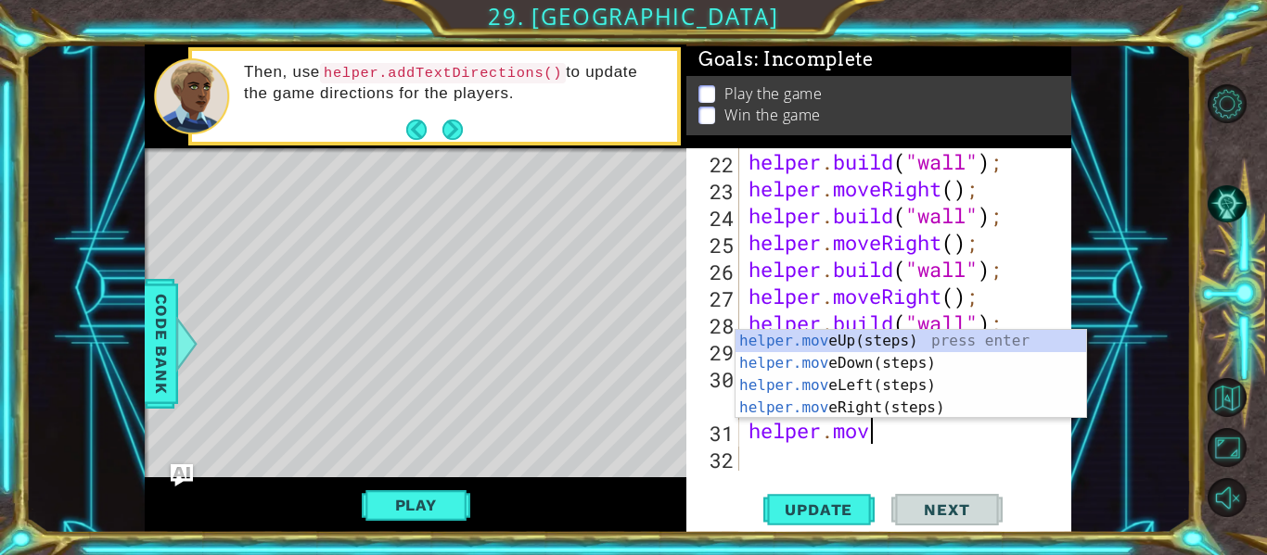
type textarea "helper.move"
click at [898, 379] on div "helper.move Up(steps) press enter helper.move Down(steps) press enter helper.mo…" at bounding box center [910, 397] width 350 height 134
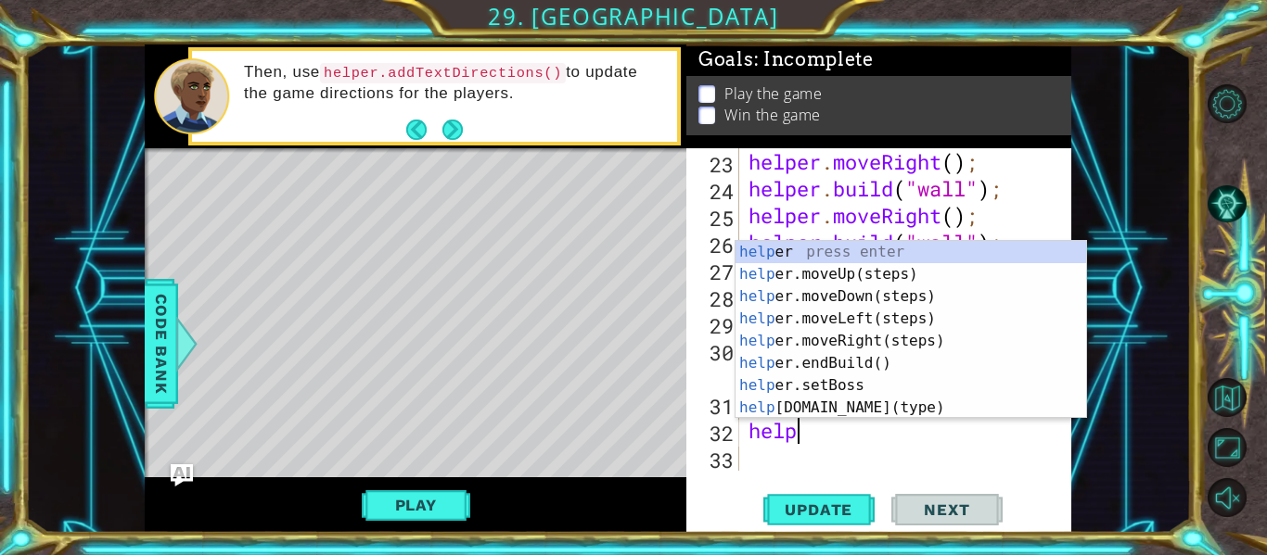
scroll to position [0, 1]
click at [873, 404] on div "help er press enter help er.moveUp(steps) press enter help er.moveDown(steps) p…" at bounding box center [910, 352] width 350 height 223
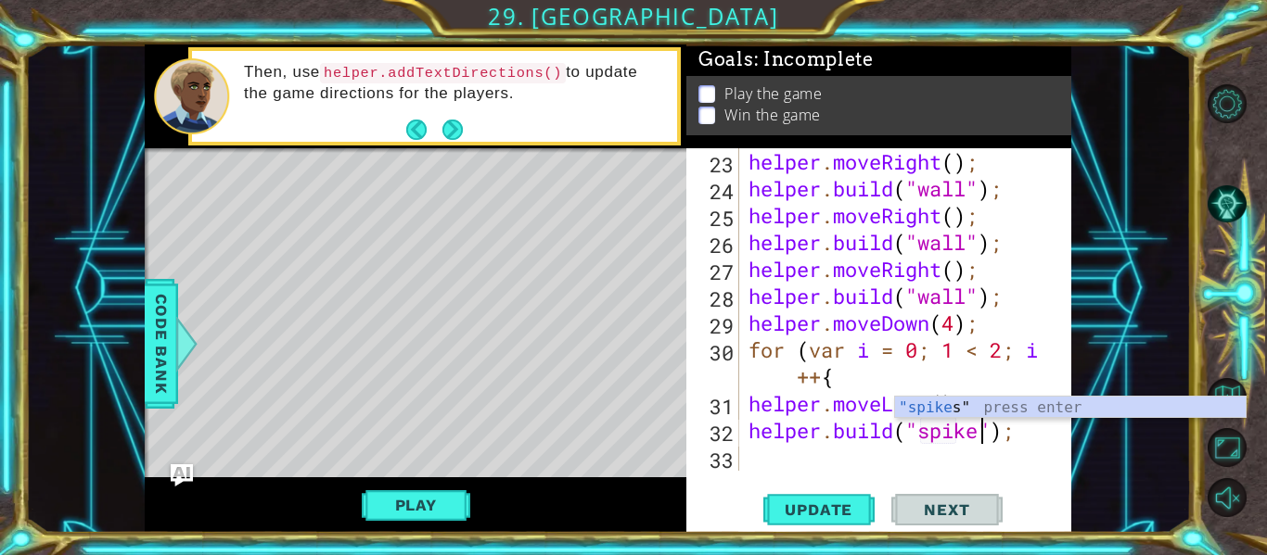
scroll to position [0, 12]
type textarea "[DOMAIN_NAME]("spikes");"
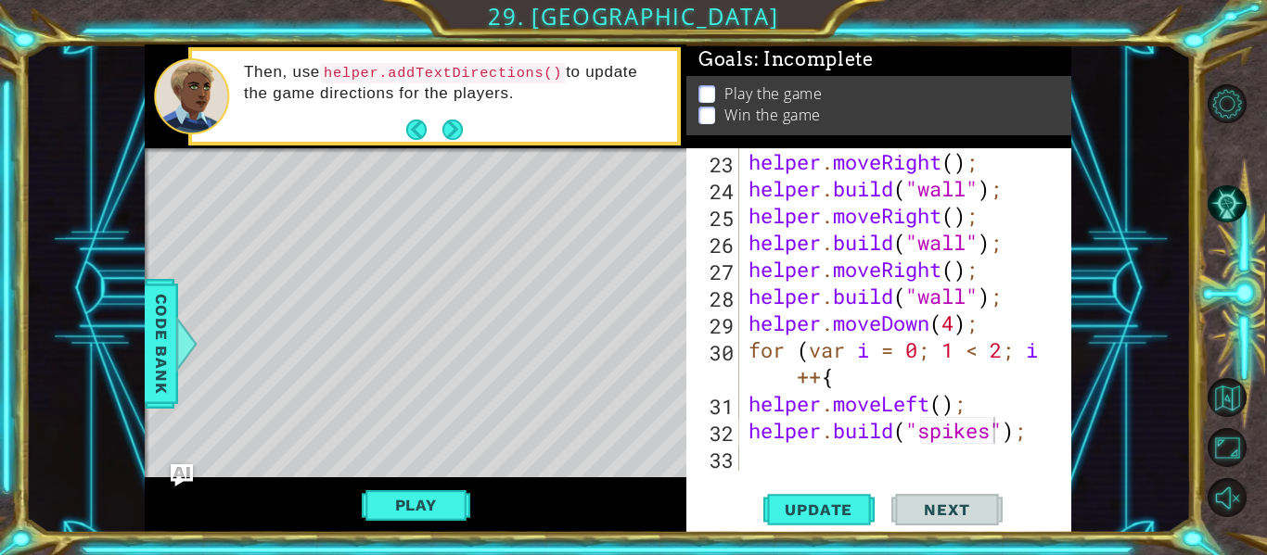
click at [783, 477] on div "[DOMAIN_NAME]("spikes"); 23 24 25 26 27 28 29 30 31 32 33 helper . moveRight ( …" at bounding box center [878, 340] width 385 height 385
click at [778, 468] on div "helper . moveRight ( ) ; helper . build ( "wall" ) ; helper . moveRight ( ) ; h…" at bounding box center [911, 336] width 332 height 376
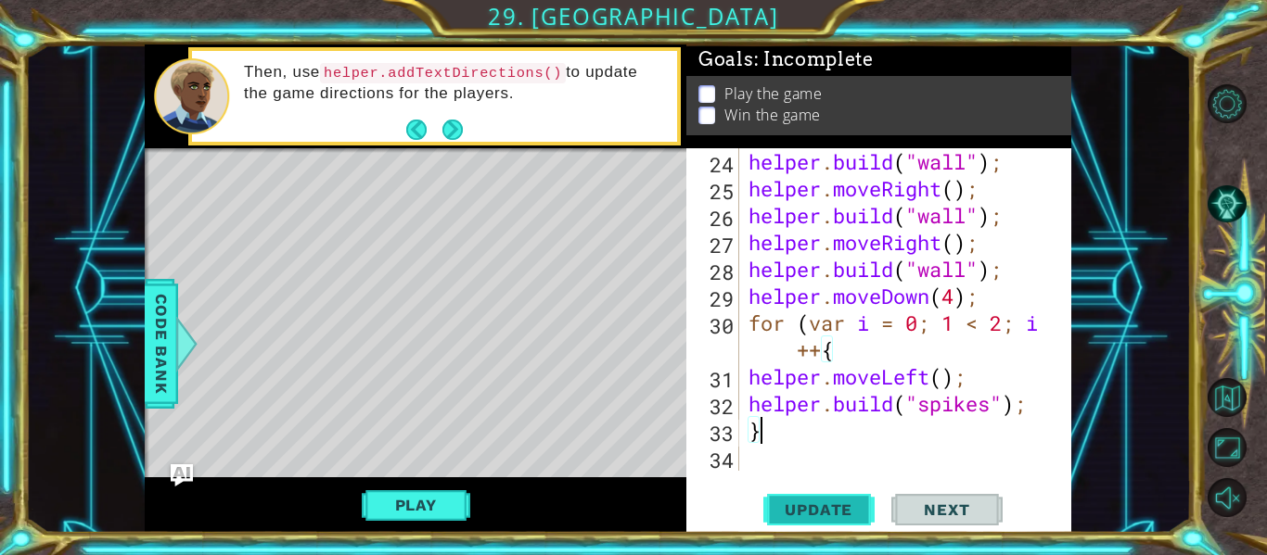
click at [794, 492] on button "Update" at bounding box center [818, 510] width 111 height 38
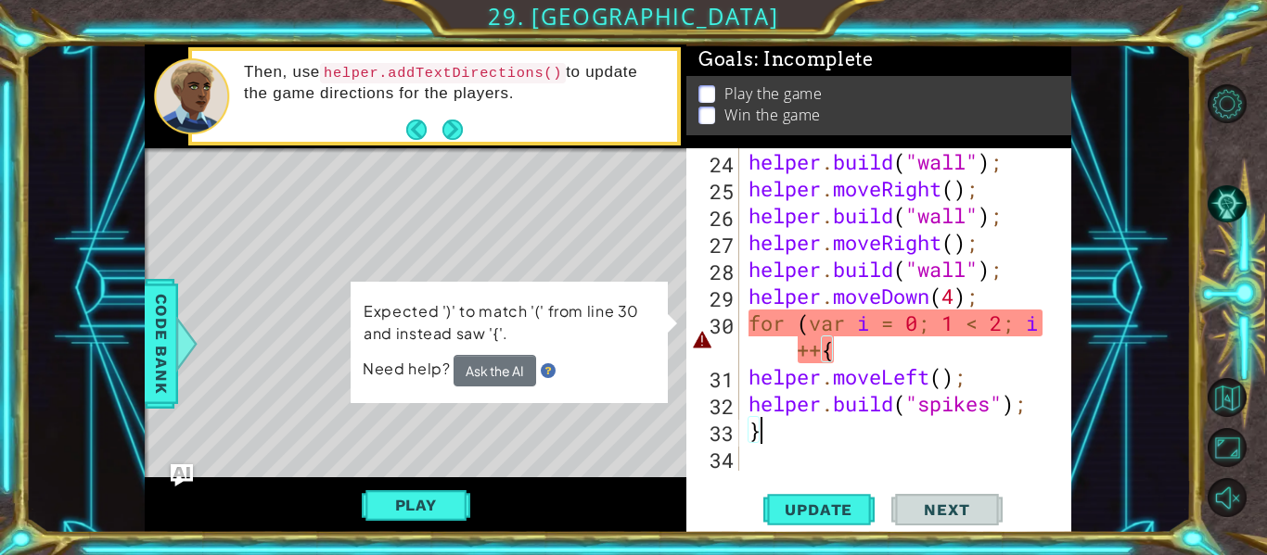
click at [833, 316] on div "helper . build ( "wall" ) ; helper . moveRight ( ) ; helper . build ( "wall" ) …" at bounding box center [911, 336] width 332 height 376
click at [822, 336] on div "helper . build ( "wall" ) ; helper . moveRight ( ) ; helper . build ( "wall" ) …" at bounding box center [911, 336] width 332 height 376
click at [820, 349] on div "helper . build ( "wall" ) ; helper . moveRight ( ) ; helper . build ( "wall" ) …" at bounding box center [911, 336] width 332 height 376
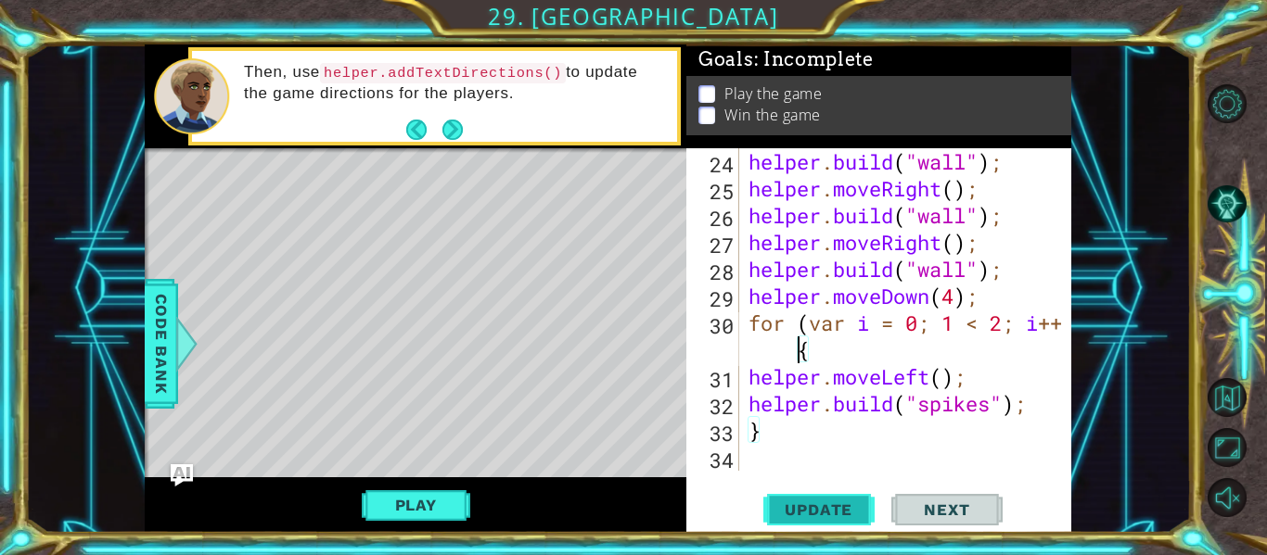
click at [810, 527] on button "Update" at bounding box center [818, 510] width 111 height 38
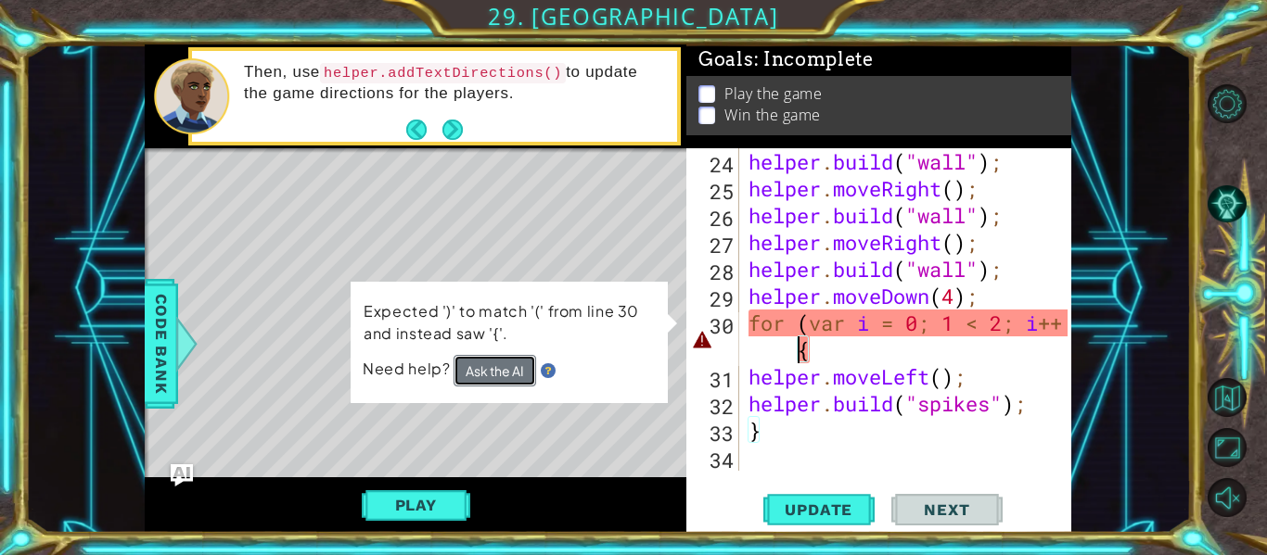
click at [498, 369] on button "Ask the AI" at bounding box center [494, 371] width 83 height 32
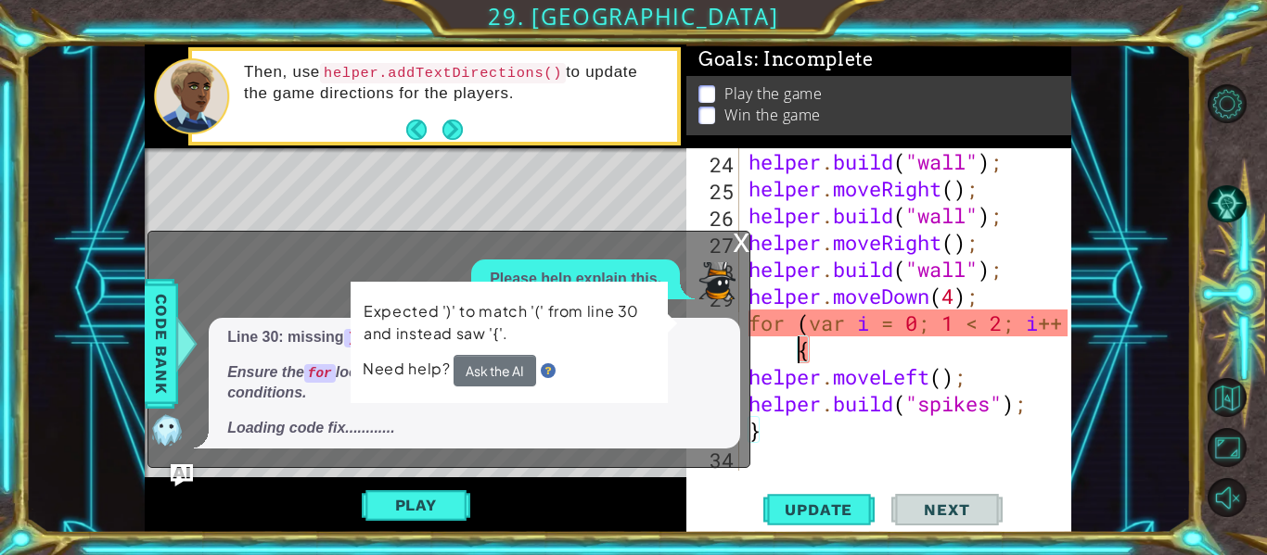
click at [722, 253] on div "x Please help explain this. Line 30: missing ) before { in the for statement. E…" at bounding box center [448, 349] width 603 height 237
click at [797, 323] on div "helper . build ( "wall" ) ; helper . moveRight ( ) ; helper . build ( "wall" ) …" at bounding box center [911, 336] width 332 height 376
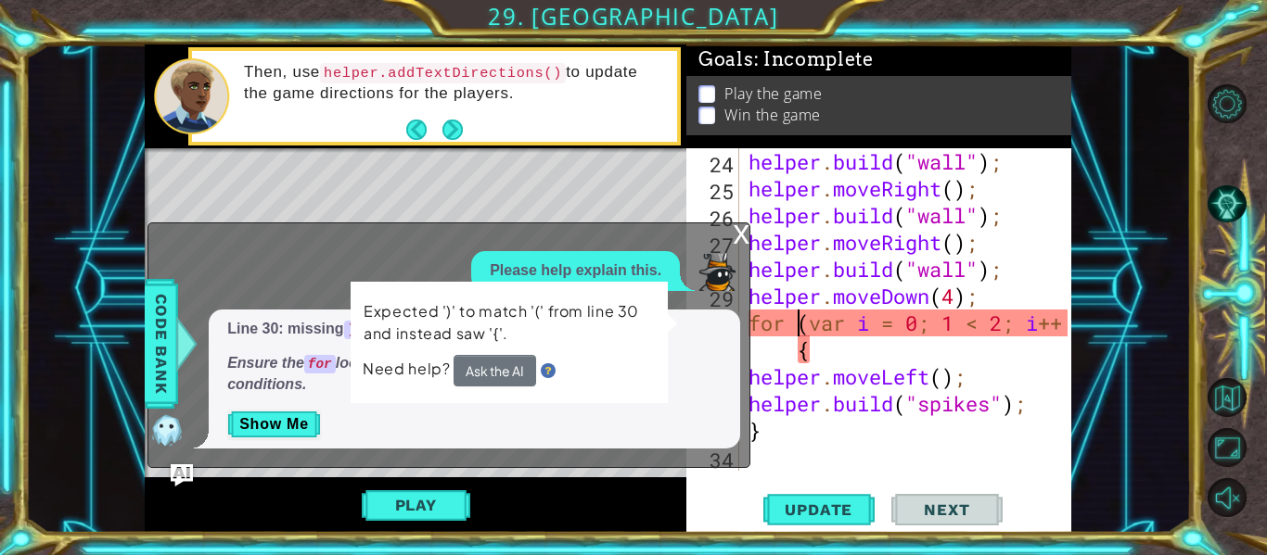
click at [840, 351] on div "helper . build ( "wall" ) ; helper . moveRight ( ) ; helper . build ( "wall" ) …" at bounding box center [911, 336] width 332 height 376
click at [552, 261] on p "Please help explain this." at bounding box center [576, 271] width 172 height 21
click at [789, 417] on div "helper . build ( "wall" ) ; helper . moveRight ( ) ; helper . build ( "wall" ) …" at bounding box center [911, 336] width 332 height 376
click at [838, 350] on div "helper . build ( "wall" ) ; helper . moveRight ( ) ; helper . build ( "wall" ) …" at bounding box center [911, 336] width 332 height 376
click at [770, 318] on div "helper . build ( "wall" ) ; helper . moveRight ( ) ; helper . build ( "wall" ) …" at bounding box center [911, 336] width 332 height 376
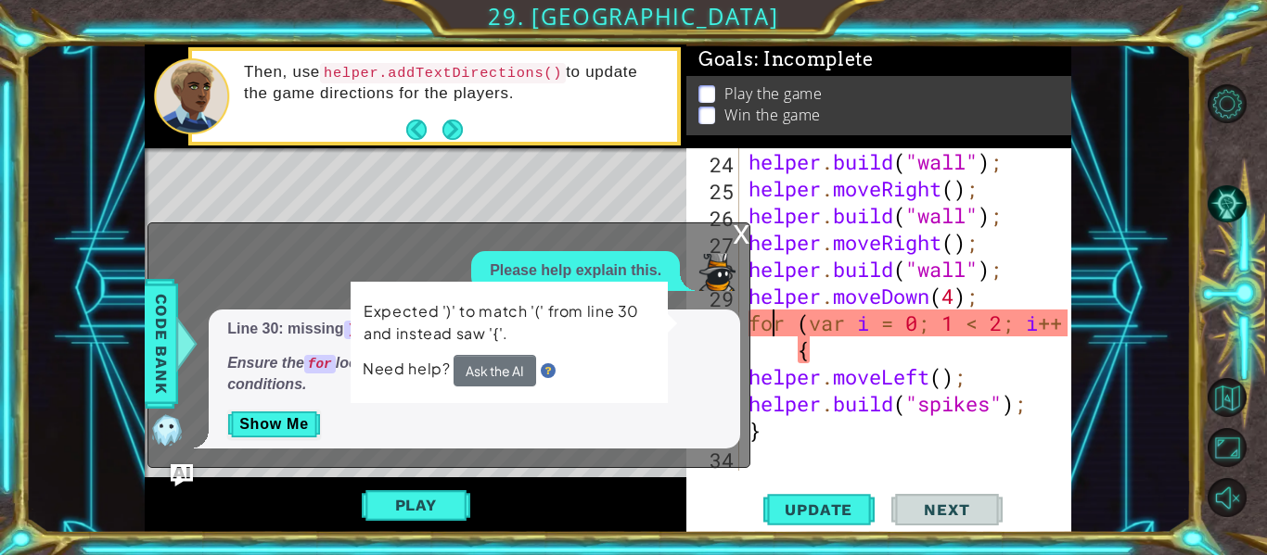
click at [758, 326] on div "helper . build ( "wall" ) ; helper . moveRight ( ) ; helper . build ( "wall" ) …" at bounding box center [911, 336] width 332 height 376
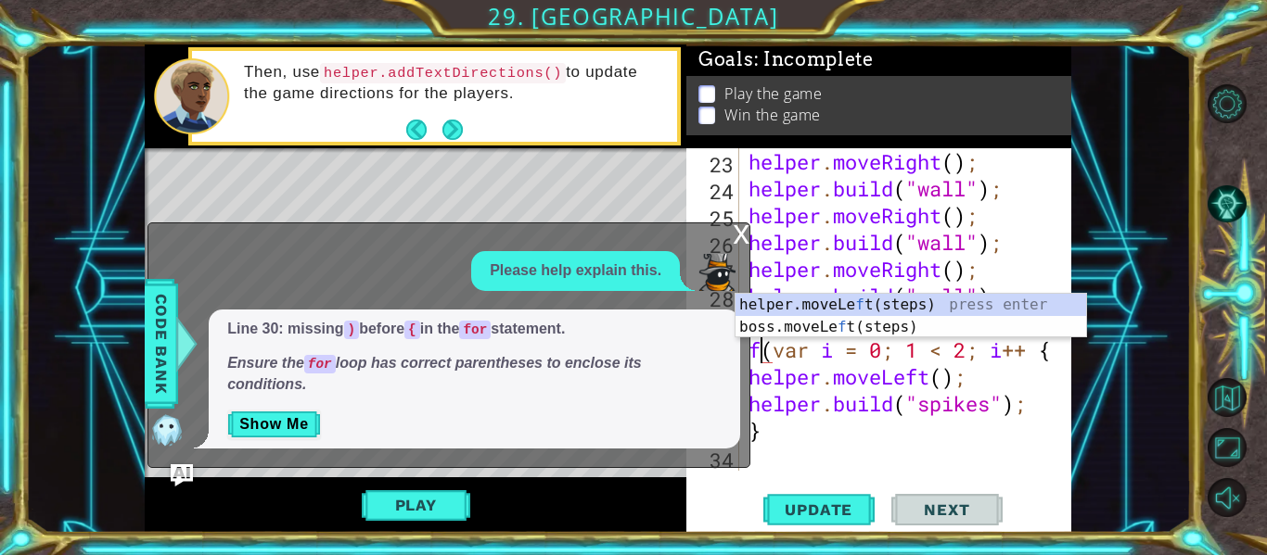
scroll to position [0, 2]
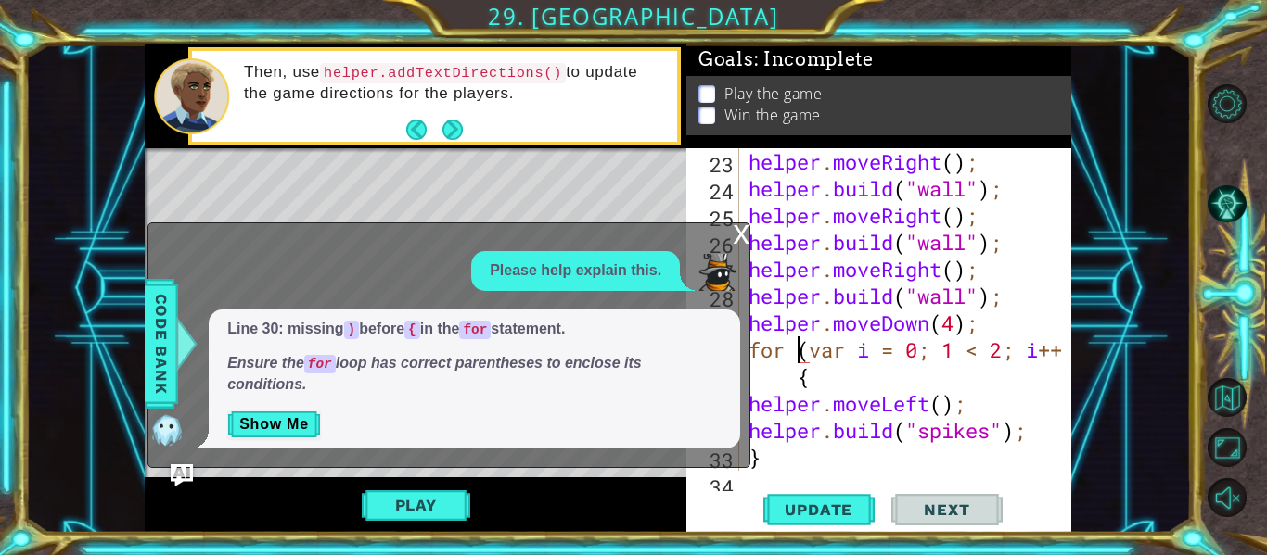
click at [809, 352] on div "helper . moveRight ( ) ; helper . build ( "wall" ) ; helper . moveRight ( ) ; h…" at bounding box center [911, 336] width 332 height 376
click at [838, 499] on button "Update" at bounding box center [818, 510] width 111 height 38
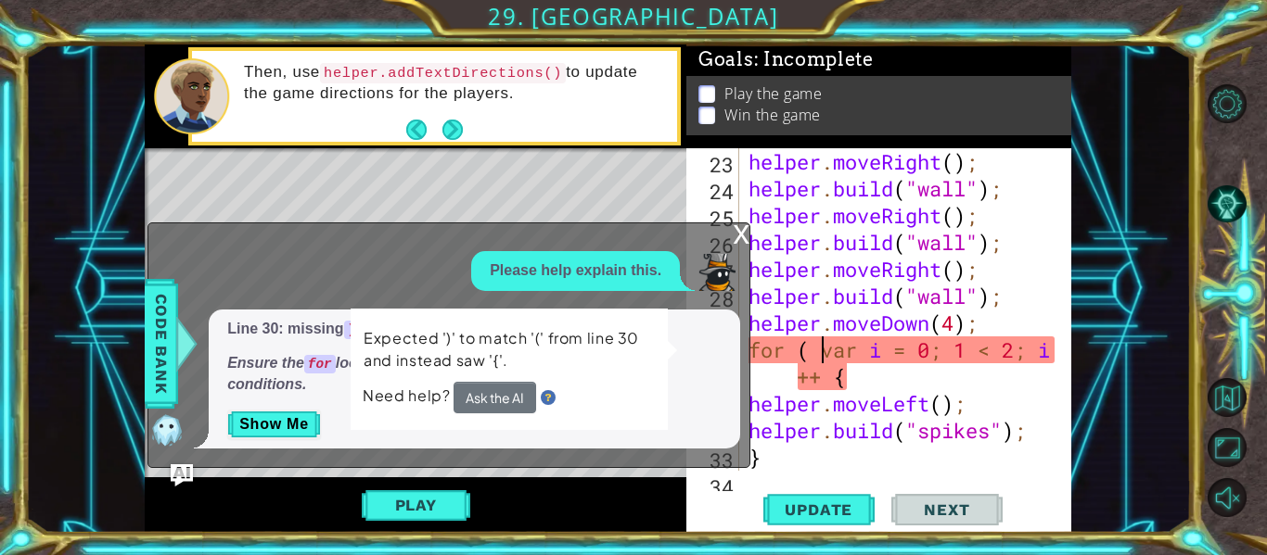
click at [724, 239] on div "x Please help explain this. Line 30: missing ) before { in the for statement. E…" at bounding box center [448, 346] width 603 height 246
click at [732, 240] on div "x" at bounding box center [740, 232] width 17 height 19
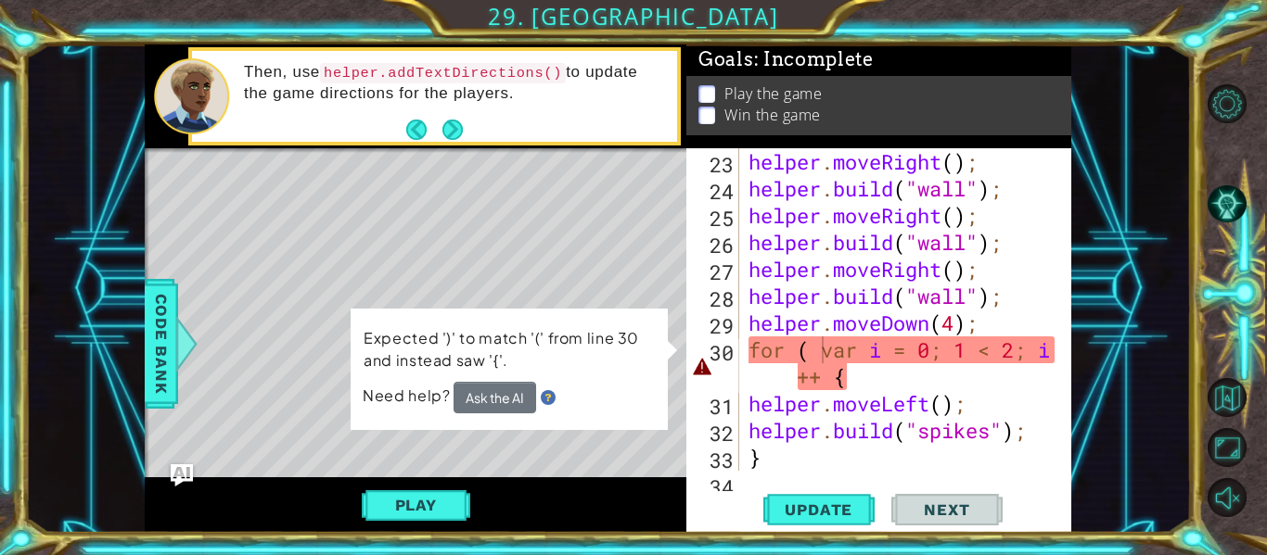
click at [888, 381] on div "helper . moveRight ( ) ; helper . build ( "wall" ) ; helper . moveRight ( ) ; h…" at bounding box center [911, 336] width 332 height 376
click at [830, 376] on div "helper . moveRight ( ) ; helper . build ( "wall" ) ; helper . moveRight ( ) ; h…" at bounding box center [911, 336] width 332 height 376
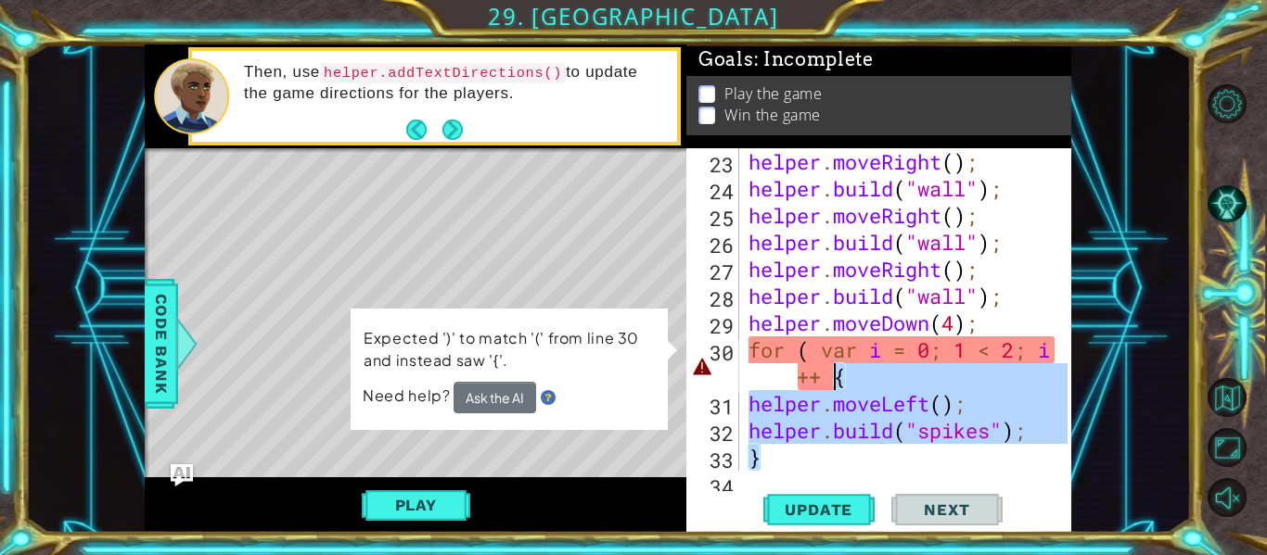
click at [834, 376] on div "helper . moveRight ( ) ; helper . build ( "wall" ) ; helper . moveRight ( ) ; h…" at bounding box center [906, 309] width 323 height 323
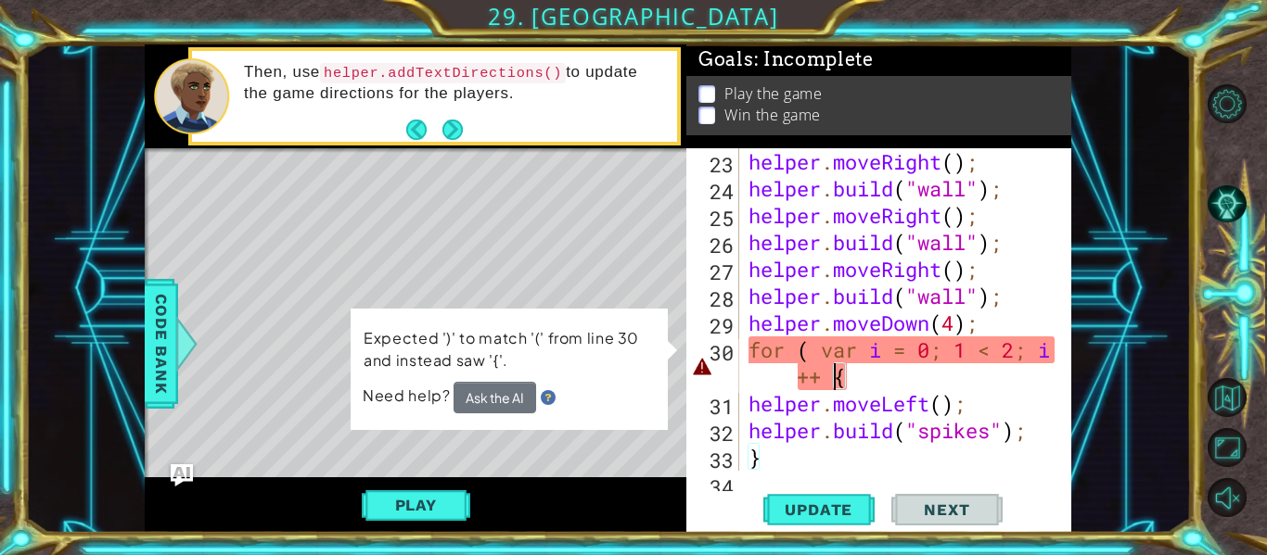
click at [834, 376] on div "helper . moveRight ( ) ; helper . build ( "wall" ) ; helper . moveRight ( ) ; h…" at bounding box center [911, 336] width 332 height 376
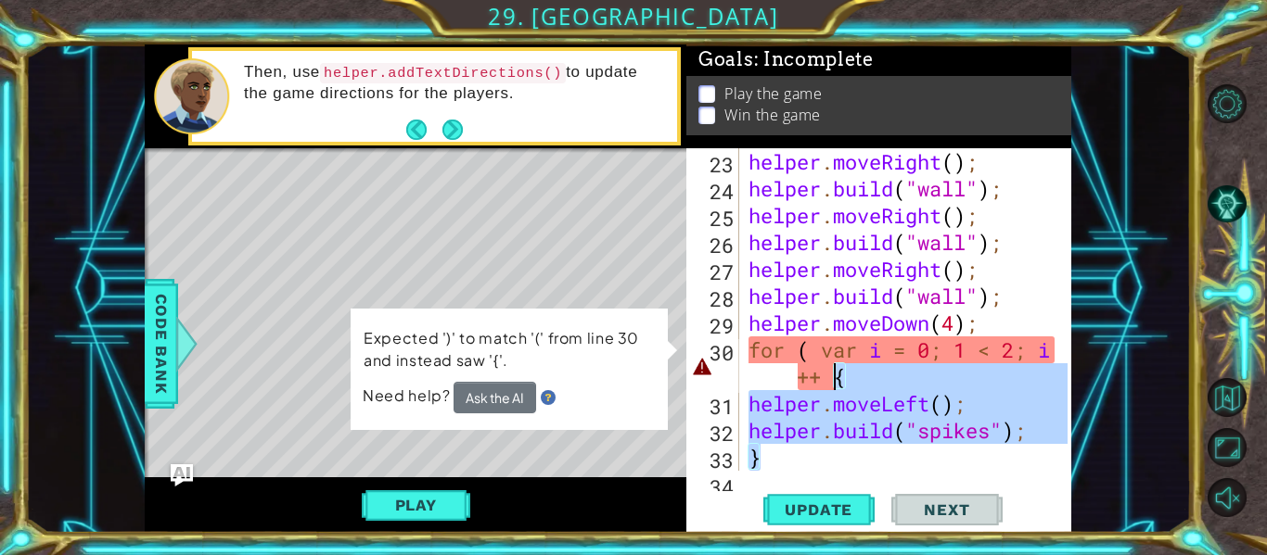
click at [838, 376] on div "helper . moveRight ( ) ; helper . build ( "wall" ) ; helper . moveRight ( ) ; h…" at bounding box center [906, 309] width 323 height 323
type textarea "for ( var i = 0; 1 < 2; i++ {"
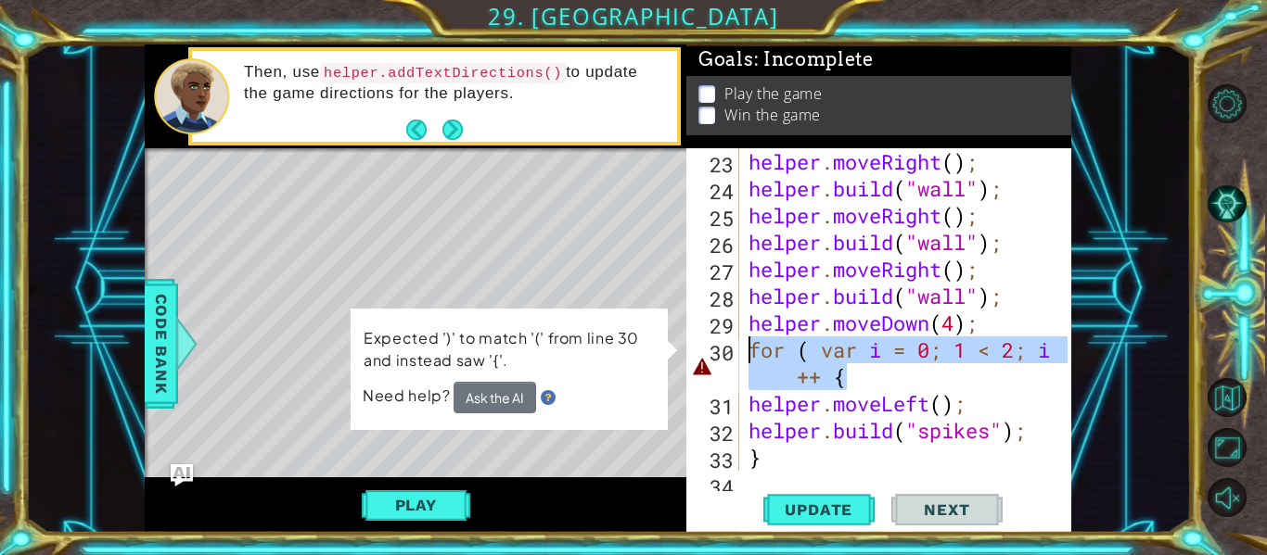
drag, startPoint x: 858, startPoint y: 381, endPoint x: 747, endPoint y: 354, distance: 113.6
click at [747, 354] on div "helper . moveRight ( ) ; helper . build ( "wall" ) ; helper . moveRight ( ) ; h…" at bounding box center [911, 336] width 332 height 376
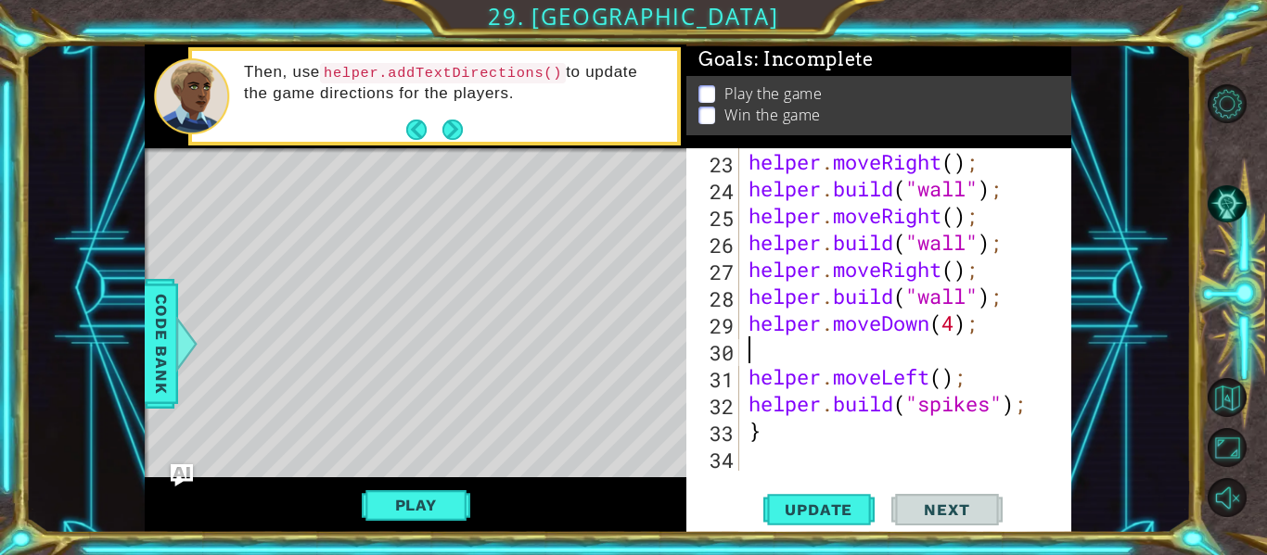
scroll to position [780, 0]
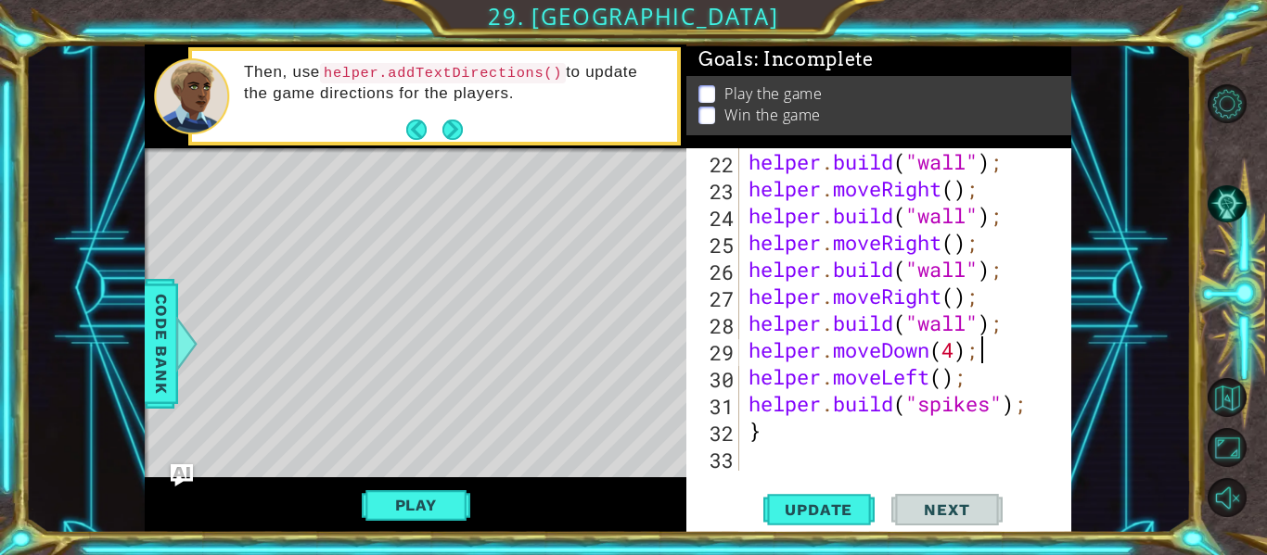
click at [792, 427] on div "helper . build ( "wall" ) ; helper . moveRight ( ) ; helper . build ( "wall" ) …" at bounding box center [911, 336] width 332 height 376
type textarea "}"
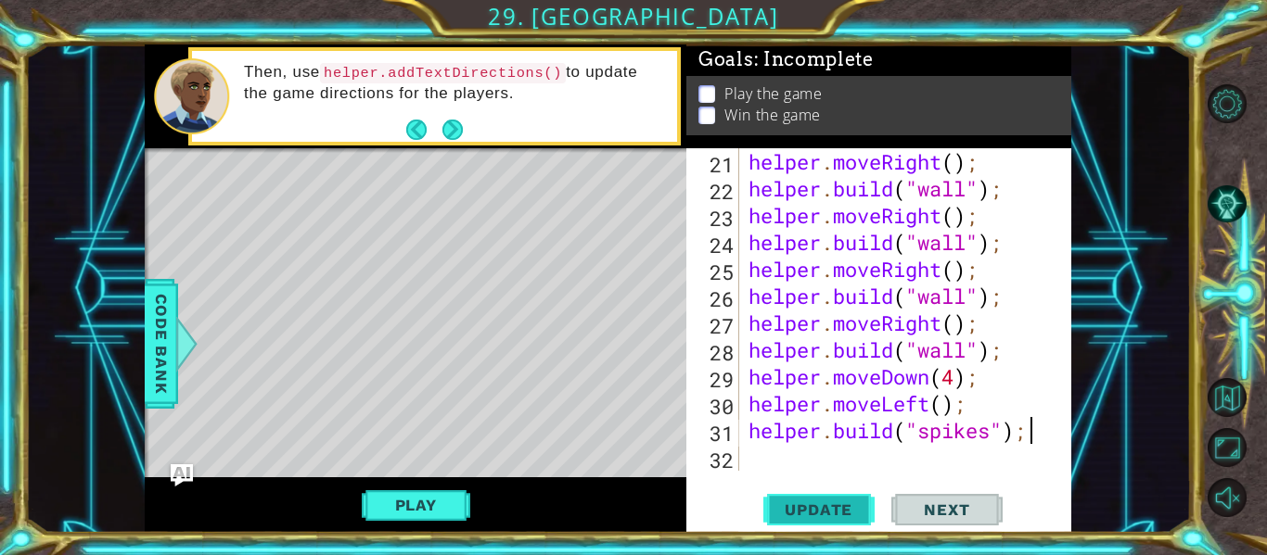
click at [827, 516] on span "Update" at bounding box center [818, 510] width 105 height 19
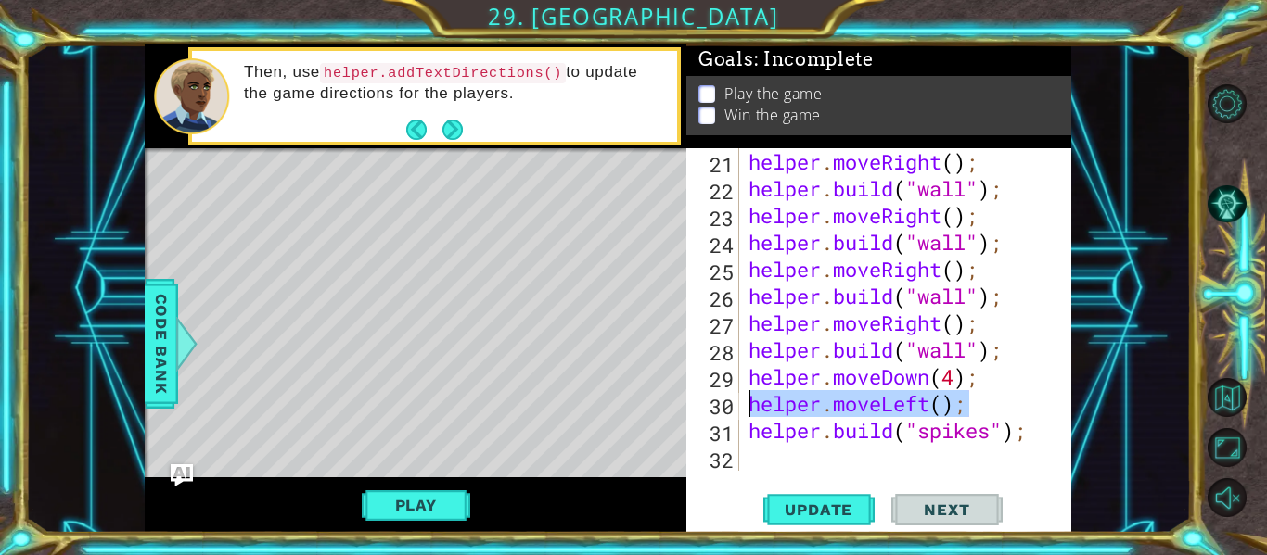
click at [666, 396] on div "1 2 3 4 // Don't touch the boss code until [PERSON_NAME] says you're ready! for…" at bounding box center [608, 289] width 926 height 489
type textarea "helper.moveLeft();"
click at [842, 446] on div "helper . moveRight ( ) ; helper . build ( "wall" ) ; helper . moveRight ( ) ; h…" at bounding box center [911, 336] width 332 height 376
paste textarea "helper.moveLeft();"
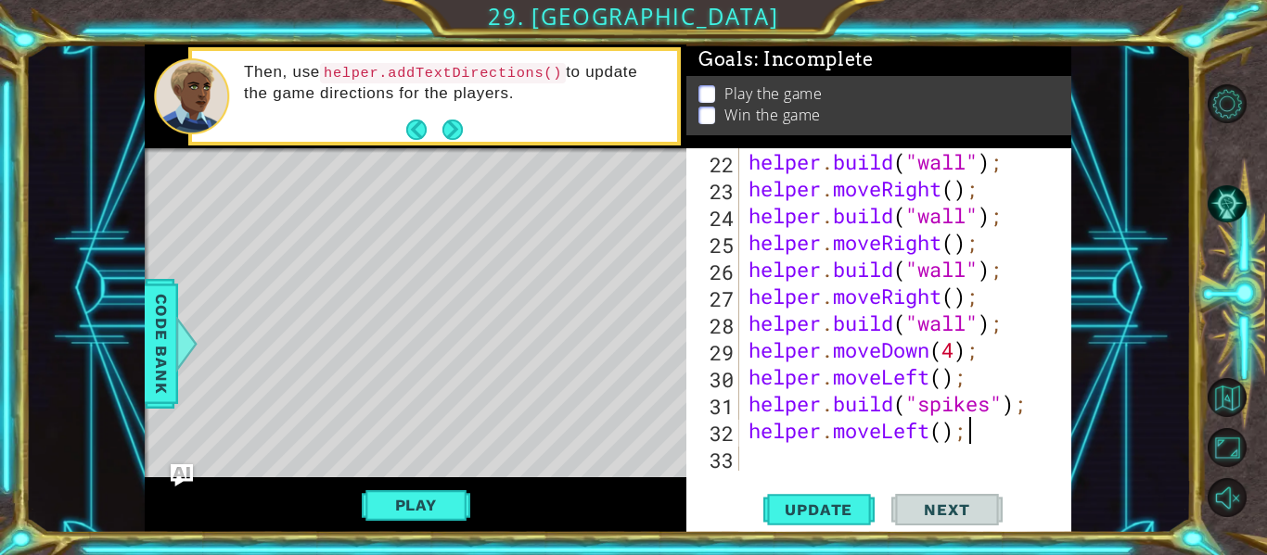
scroll to position [780, 0]
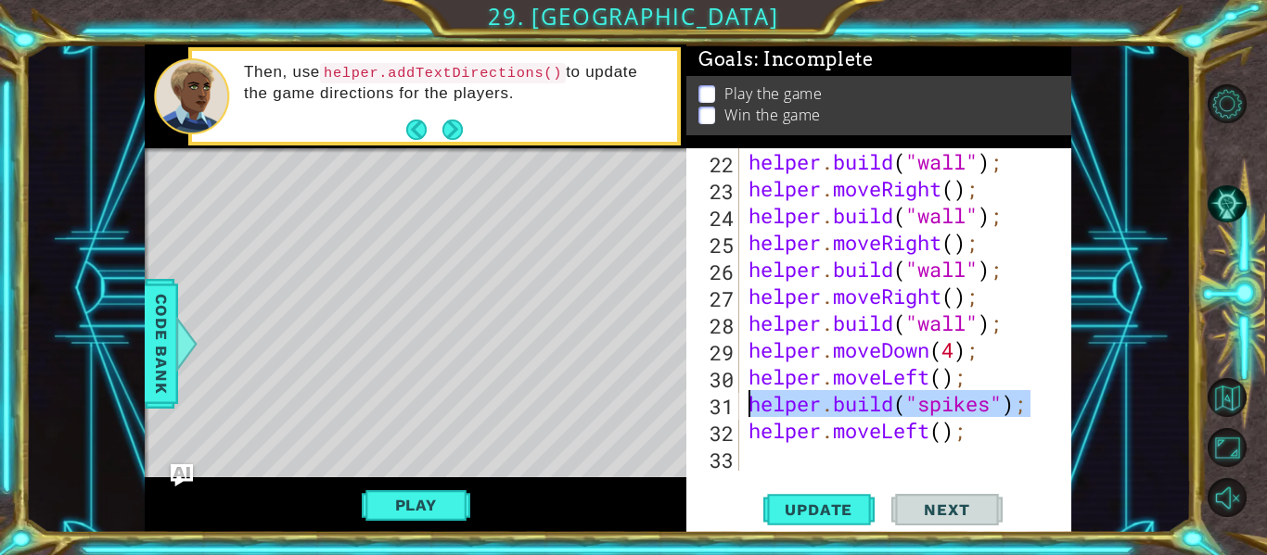
drag, startPoint x: 1048, startPoint y: 396, endPoint x: 732, endPoint y: 400, distance: 316.2
click at [732, 400] on div "helper.moveLeft(); 22 23 24 25 26 27 28 29 30 31 32 33 helper . build ( "wall" …" at bounding box center [876, 309] width 381 height 323
click at [882, 439] on div "helper . build ( "wall" ) ; helper . moveRight ( ) ; helper . build ( "wall" ) …" at bounding box center [911, 336] width 332 height 376
type textarea "helper.moveLeft();"
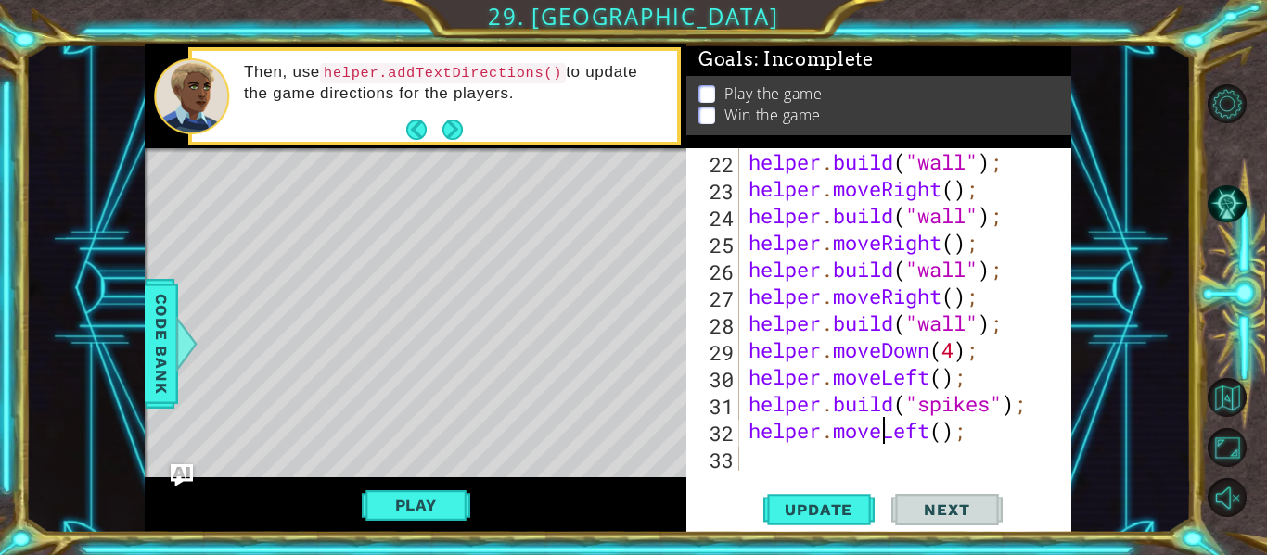
click at [816, 460] on div "helper . build ( "wall" ) ; helper . moveRight ( ) ; helper . build ( "wall" ) …" at bounding box center [911, 336] width 332 height 376
paste textarea "[DOMAIN_NAME]("spikes");"
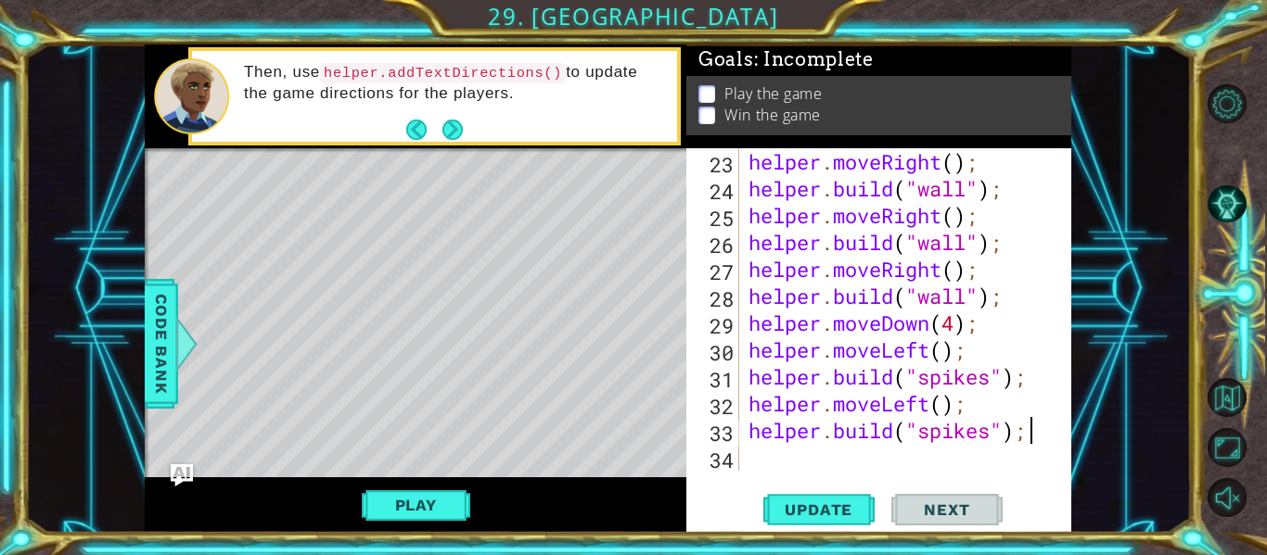
scroll to position [807, 0]
drag, startPoint x: 991, startPoint y: 397, endPoint x: 734, endPoint y: 396, distance: 256.8
click at [734, 396] on div "[DOMAIN_NAME]("spikes"); 23 24 25 26 27 28 29 30 31 32 33 34 helper . moveRight…" at bounding box center [876, 309] width 381 height 323
type textarea "helper.moveLeft();"
click at [760, 445] on div "helper . moveRight ( ) ; helper . build ( "wall" ) ; helper . moveRight ( ) ; h…" at bounding box center [911, 336] width 332 height 376
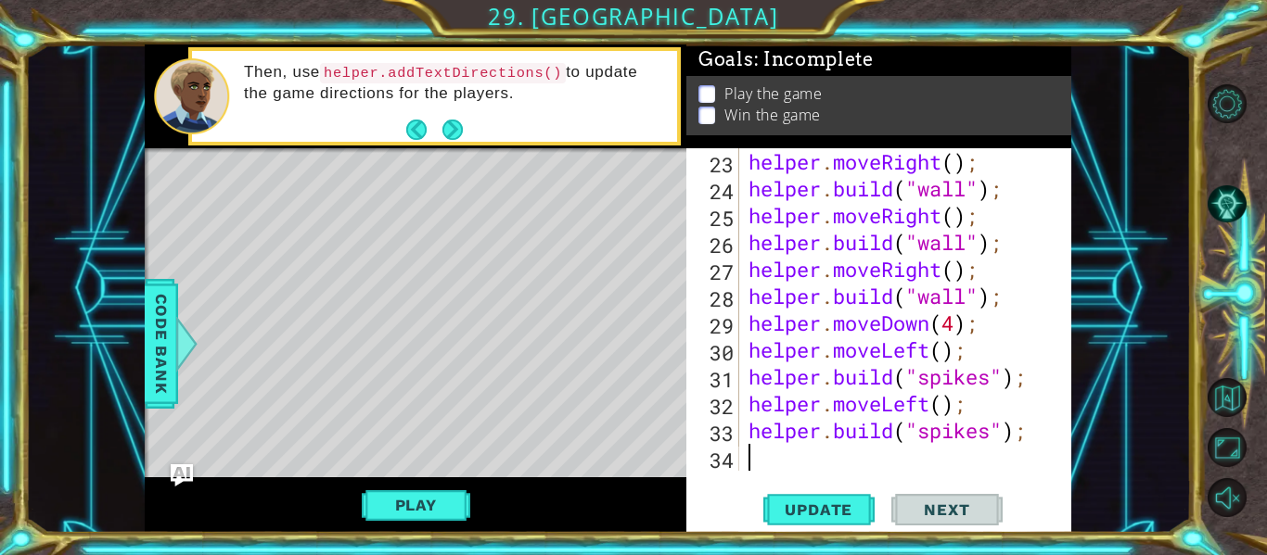
paste textarea "helper.moveLeft();"
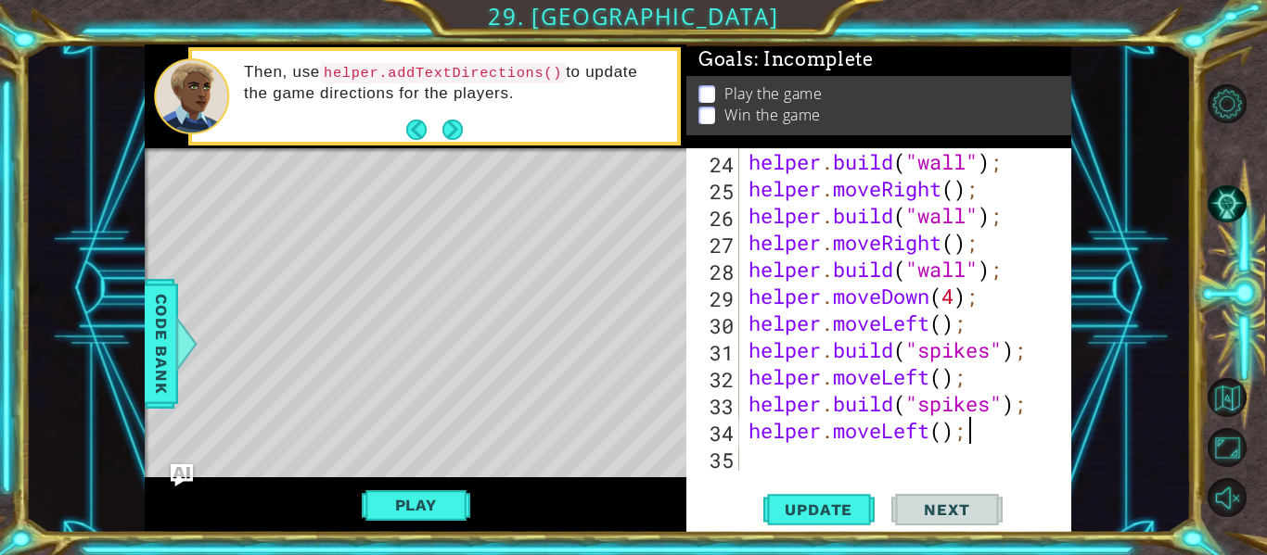
paste textarea "helper.moveLeft();"
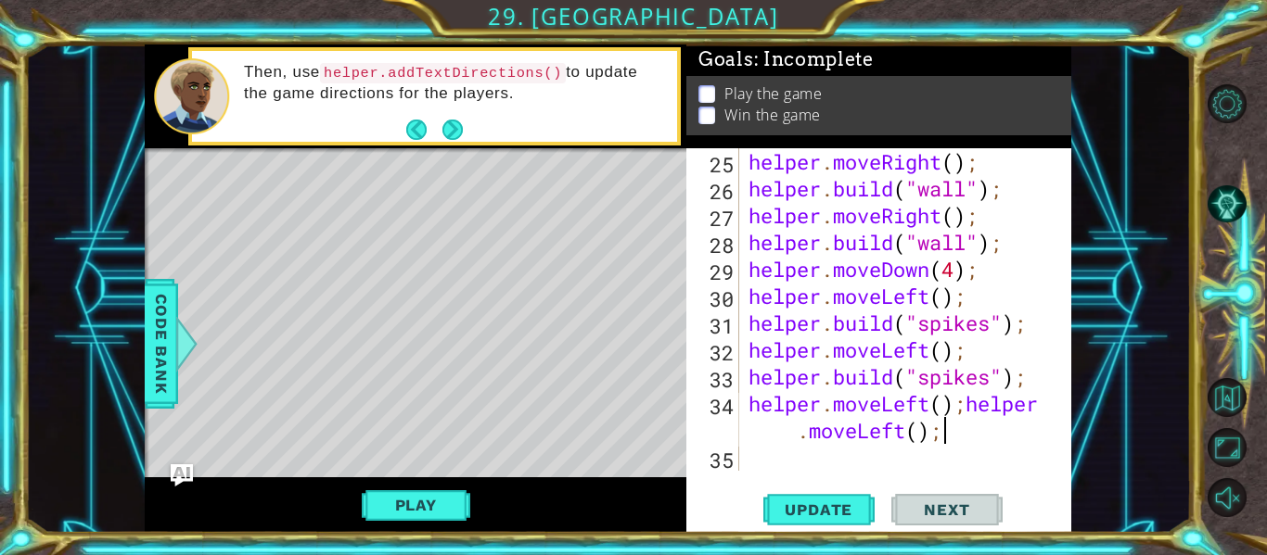
scroll to position [860, 0]
click at [971, 406] on div "helper . moveRight ( ) ; helper . build ( "wall" ) ; helper . moveRight ( ) ; h…" at bounding box center [911, 336] width 332 height 376
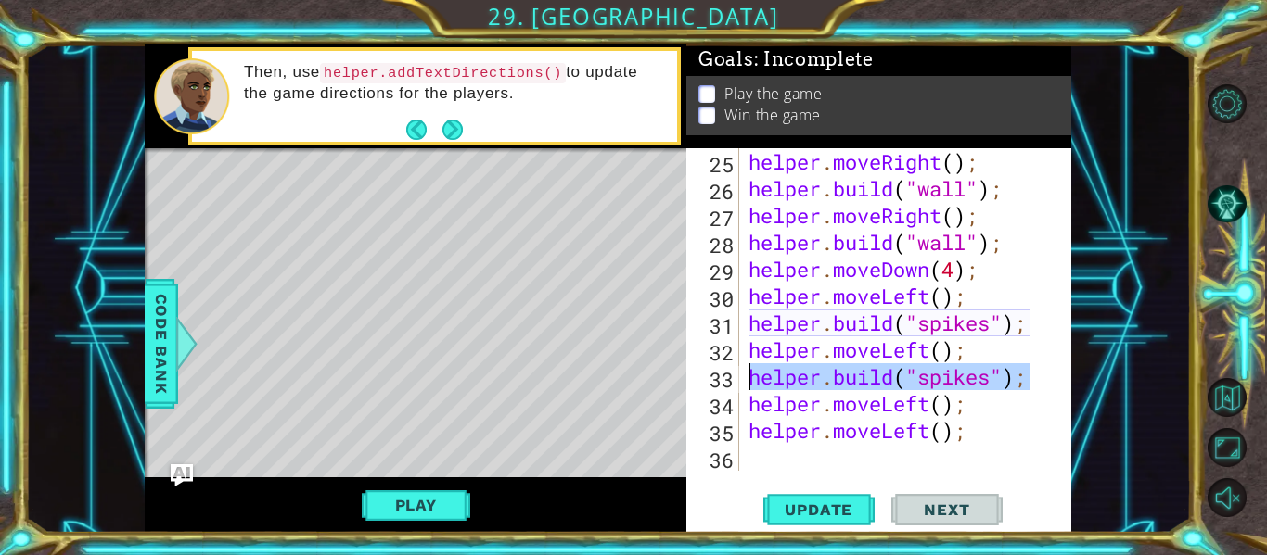
click at [649, 403] on div "1 2 3 4 // Don't touch the boss code until [PERSON_NAME] says you're ready! for…" at bounding box center [608, 289] width 926 height 489
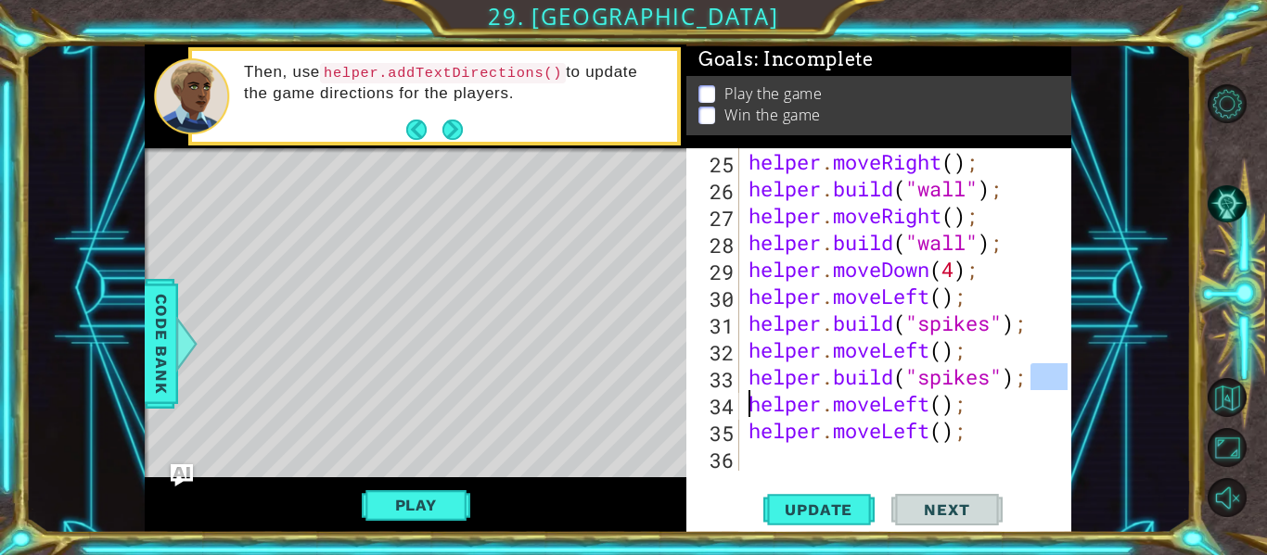
click at [1049, 371] on div "[DOMAIN_NAME]("spikes"); helper.moveLeft(); 25 26 27 28 29 30 31 32 33 34 35 36…" at bounding box center [876, 309] width 381 height 323
type textarea "[DOMAIN_NAME]("spikes");"
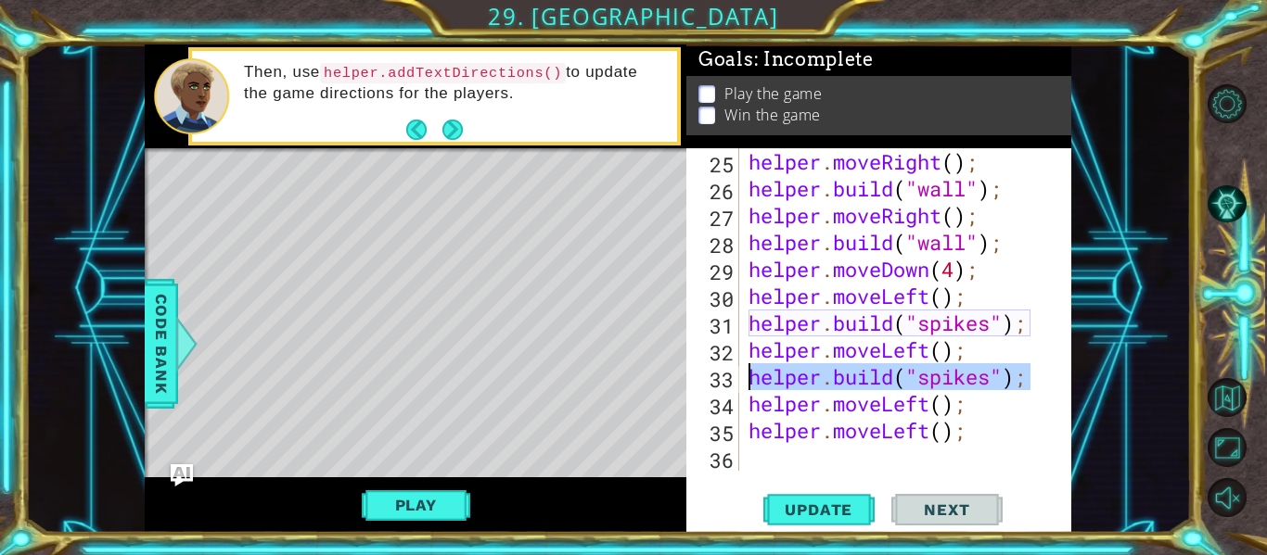
drag, startPoint x: 1047, startPoint y: 373, endPoint x: 737, endPoint y: 372, distance: 309.7
click at [737, 372] on div "[DOMAIN_NAME]("spikes"); 25 26 27 28 29 30 31 32 33 34 35 36 helper . moveRight…" at bounding box center [876, 309] width 381 height 323
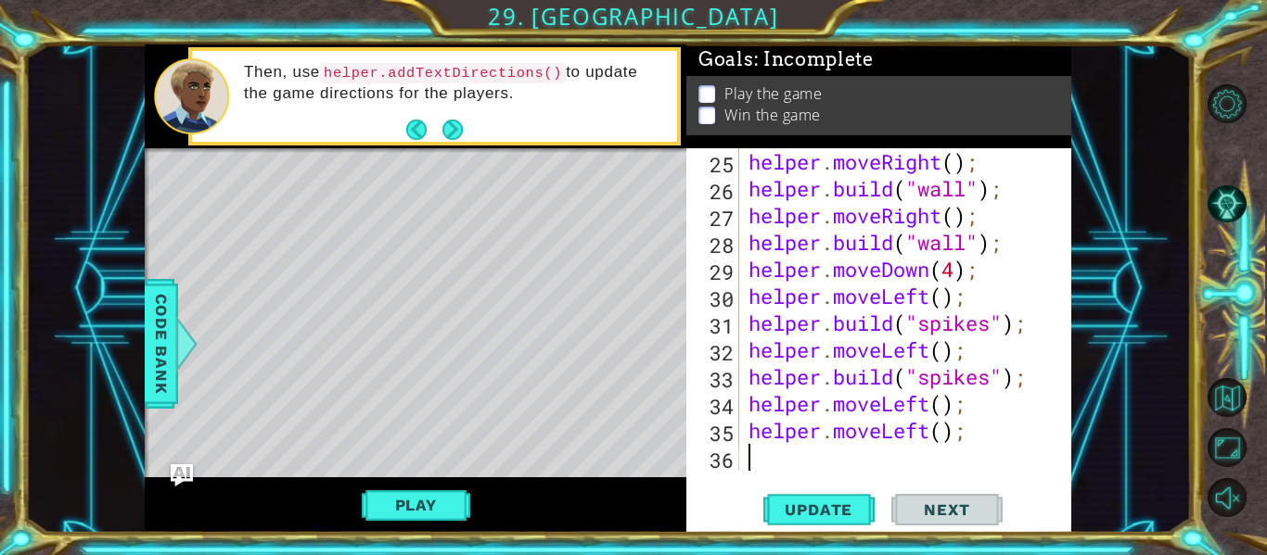
click at [908, 465] on div "helper . moveRight ( ) ; helper . build ( "wall" ) ; helper . moveRight ( ) ; h…" at bounding box center [911, 336] width 332 height 376
paste textarea "[DOMAIN_NAME]("spikes");"
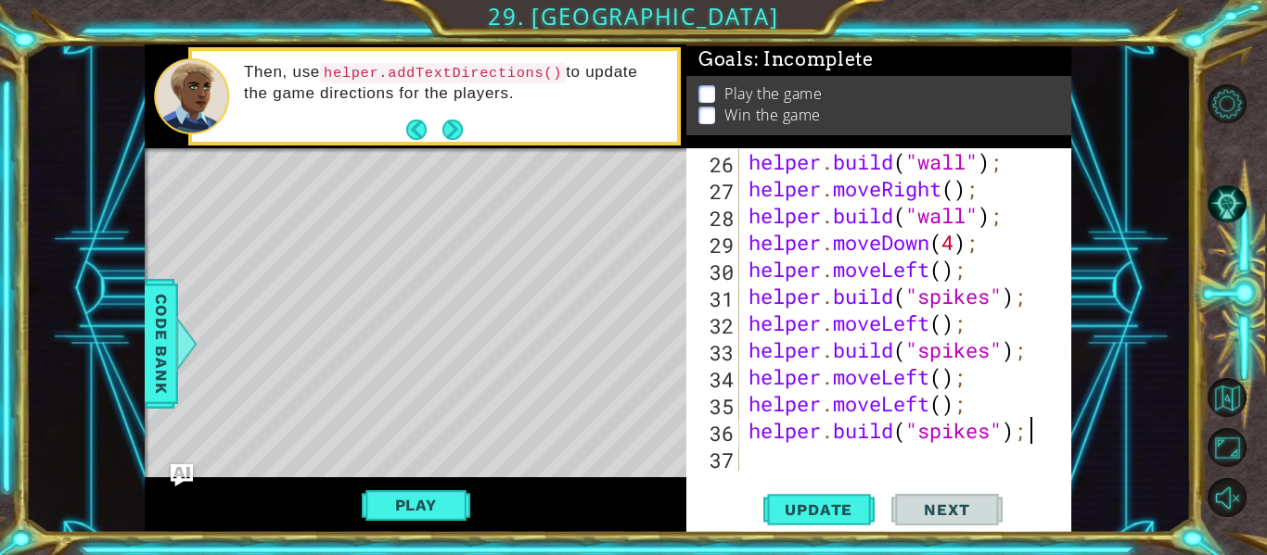
scroll to position [887, 0]
click at [1007, 385] on div "helper . build ( "wall" ) ; helper . moveRight ( ) ; helper . build ( "wall" ) …" at bounding box center [911, 336] width 332 height 376
type textarea "helper.moveLeft();"
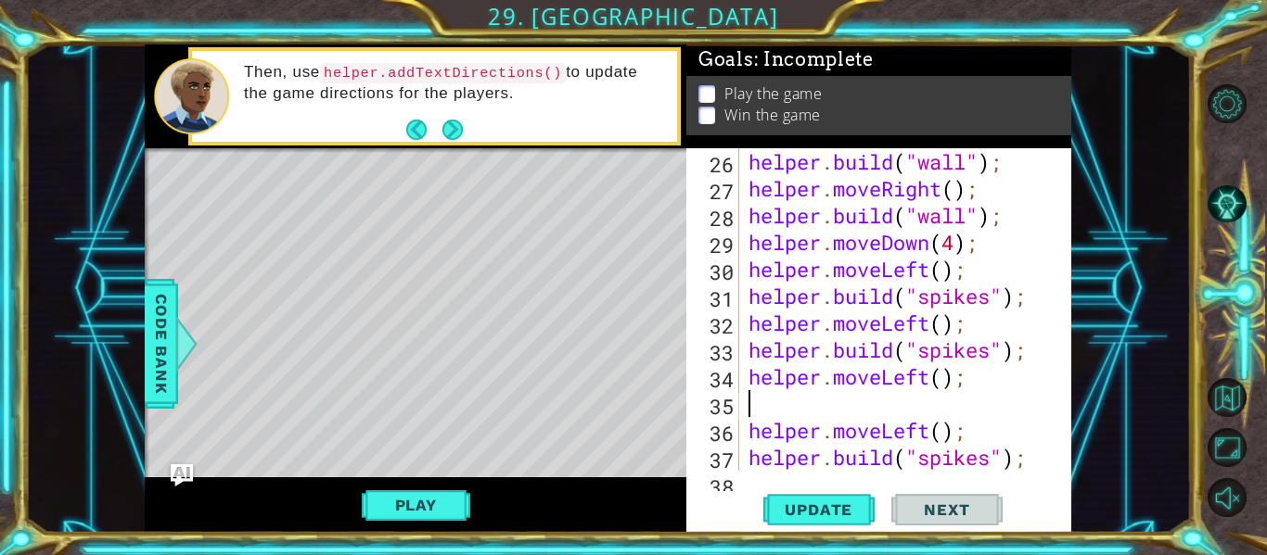
paste textarea "[DOMAIN_NAME]("spikes");"
type textarea "[DOMAIN_NAME]("spikes");"
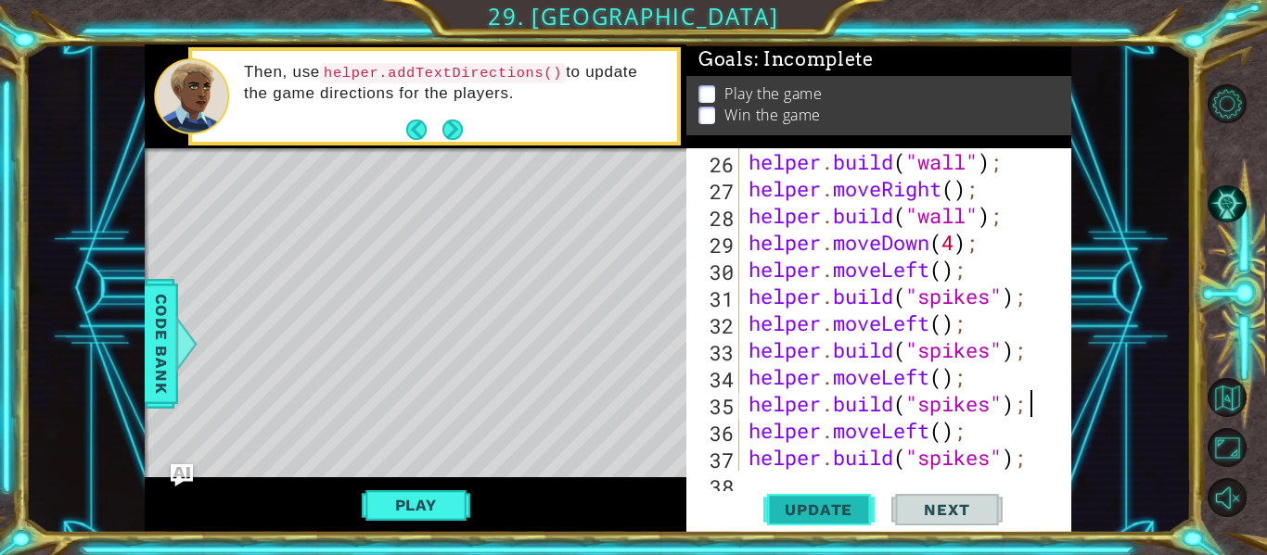
click at [807, 521] on button "Update" at bounding box center [818, 510] width 111 height 38
click at [1033, 464] on div "helper . build ( "wall" ) ; helper . moveRight ( ) ; helper . build ( "wall" ) …" at bounding box center [911, 336] width 332 height 376
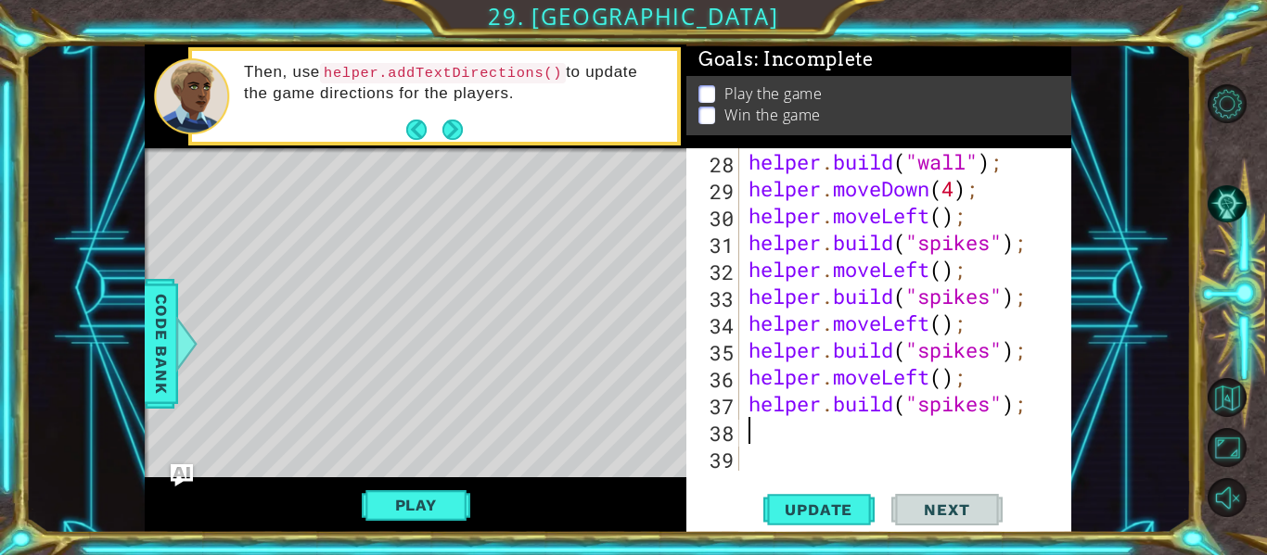
scroll to position [941, 0]
paste textarea "[DOMAIN_NAME]("spikes");"
type textarea "[DOMAIN_NAME]("spikes");"
click at [755, 464] on div "helper . build ( "wall" ) ; helper . moveDown ( 4 ) ; helper . moveLeft ( ) ; h…" at bounding box center [911, 336] width 332 height 376
paste textarea "[DOMAIN_NAME]("spikes");"
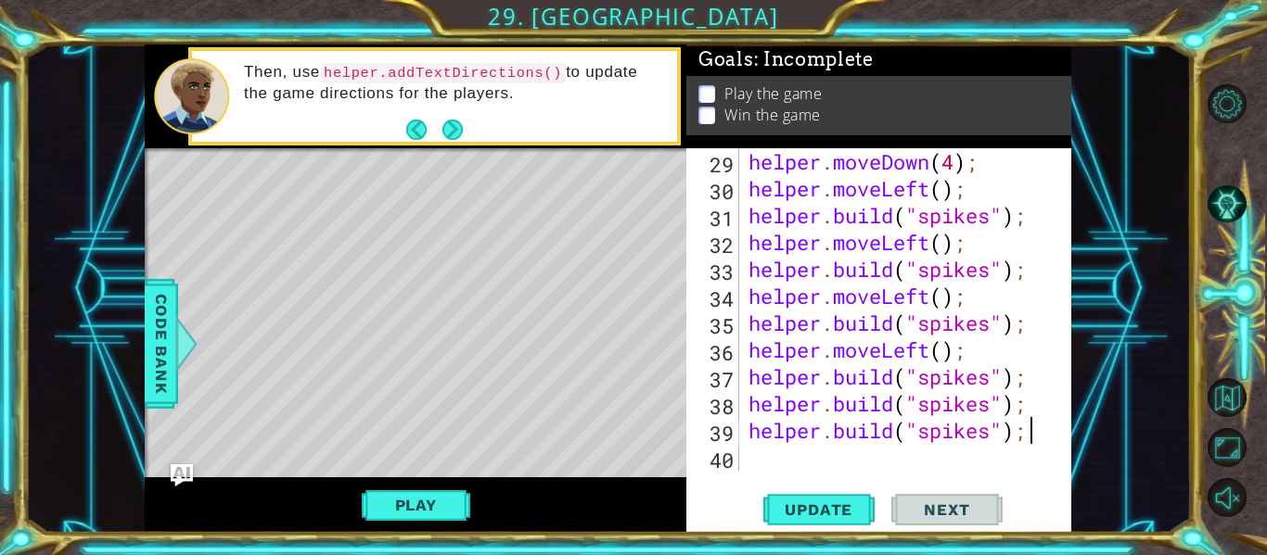
scroll to position [968, 0]
drag, startPoint x: 979, startPoint y: 347, endPoint x: 712, endPoint y: 352, distance: 267.1
click at [712, 352] on div "[DOMAIN_NAME]("spikes"); 29 30 31 32 33 34 35 36 37 38 39 40 helper . moveDown …" at bounding box center [876, 309] width 381 height 323
click at [1038, 392] on div "helper . moveDown ( 4 ) ; helper . moveLeft ( ) ; helper . build ( "spikes" ) ;…" at bounding box center [911, 336] width 332 height 376
type textarea "[DOMAIN_NAME]("spikes");"
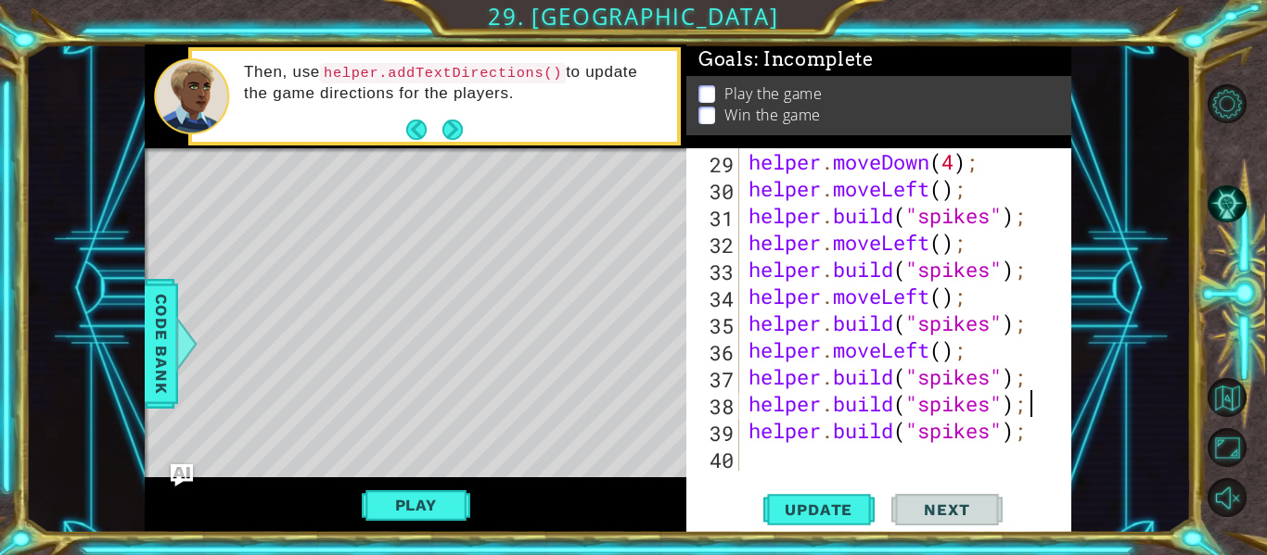
click at [1034, 383] on div "helper . moveDown ( 4 ) ; helper . moveLeft ( ) ; helper . build ( "spikes" ) ;…" at bounding box center [911, 336] width 332 height 376
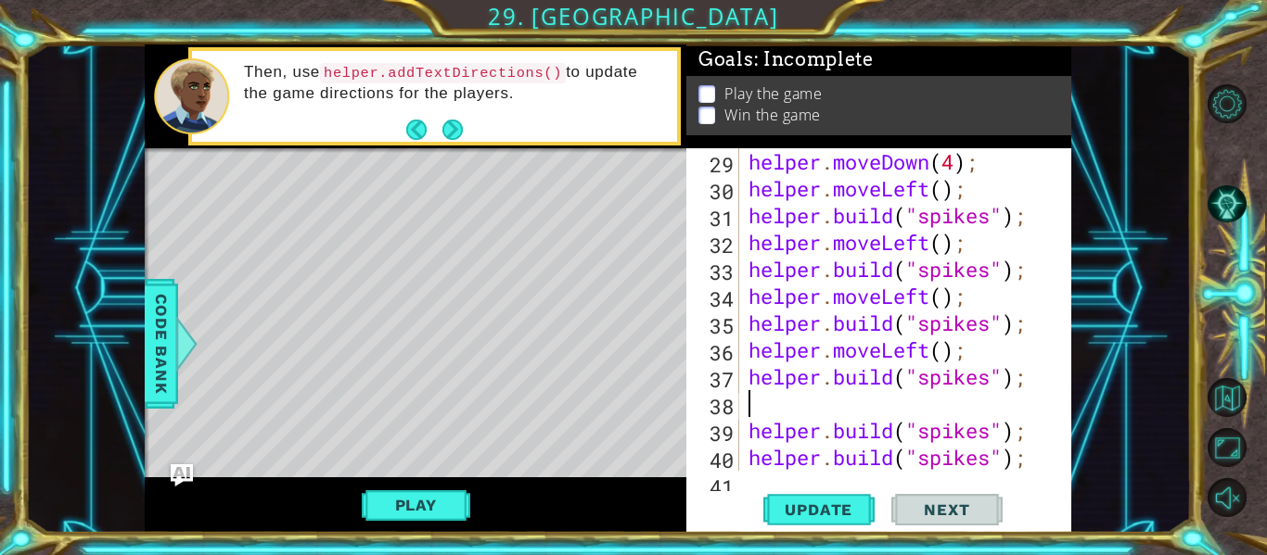
paste textarea "helper.moveLeft();"
type textarea "[DOMAIN_NAME]("spikes");"
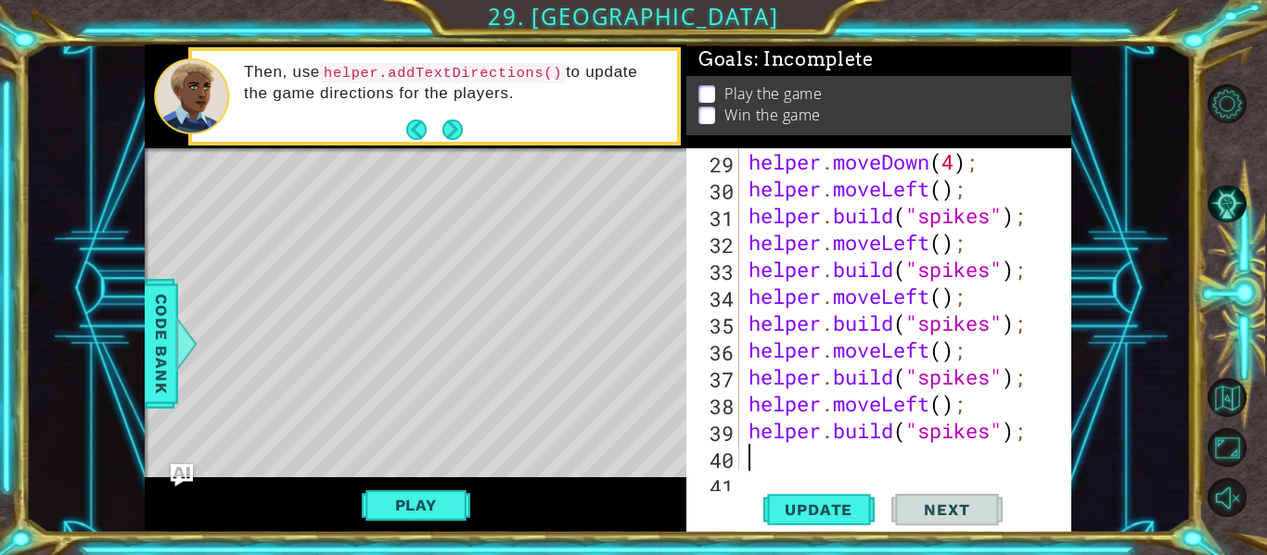
paste textarea "helper.moveLeft();"
type textarea "helper.moveLeft();"
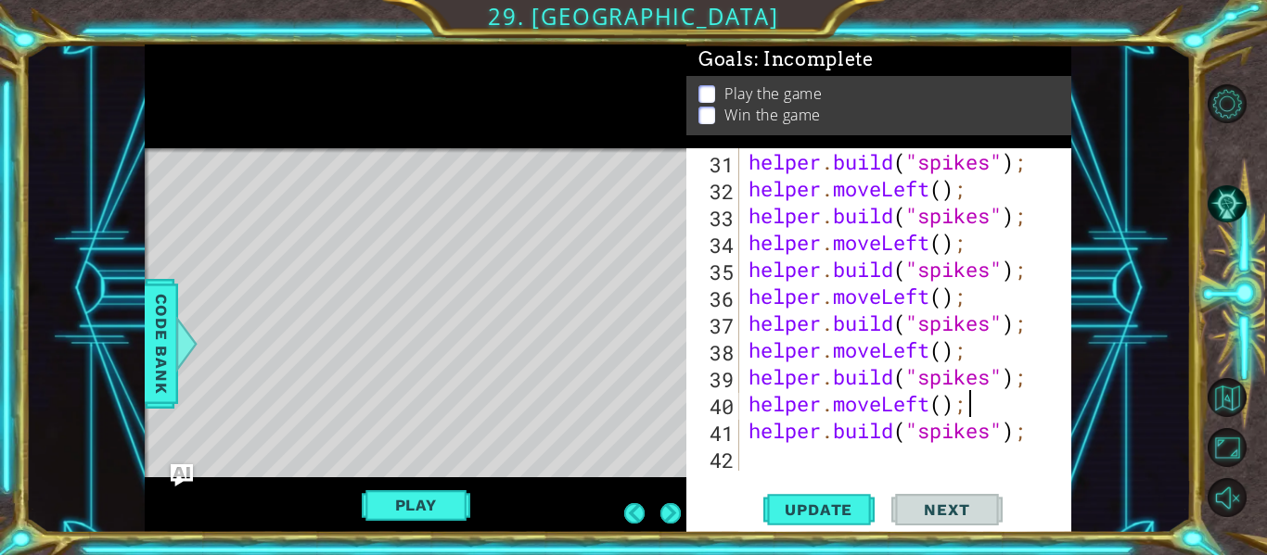
scroll to position [1022, 0]
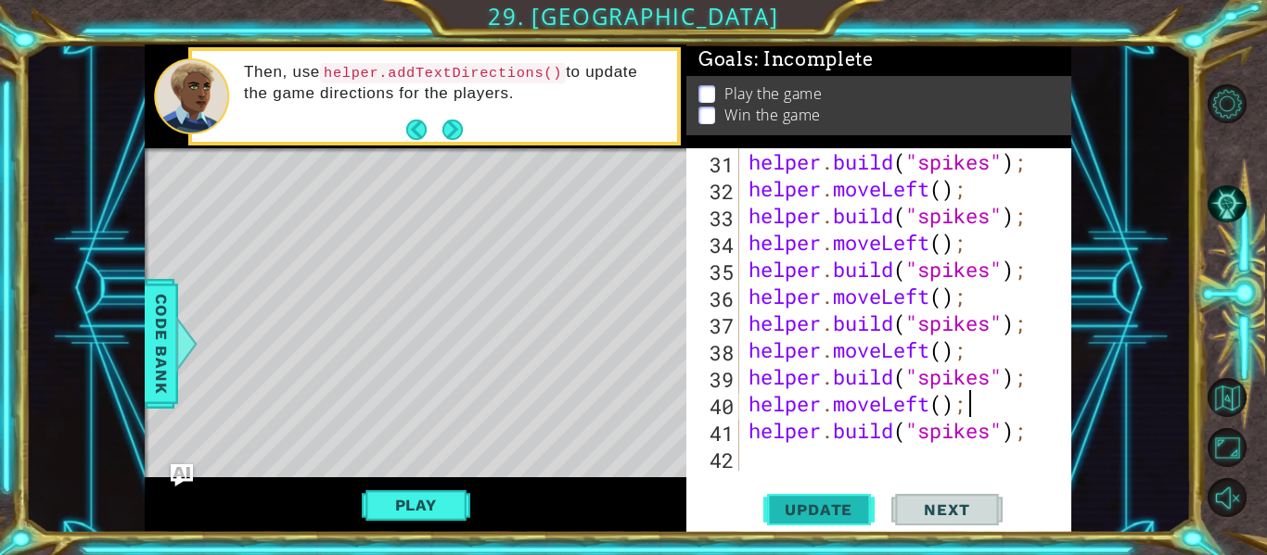
click at [829, 507] on span "Update" at bounding box center [818, 510] width 105 height 19
click at [440, 497] on button "Play" at bounding box center [416, 505] width 108 height 35
